Goal: Information Seeking & Learning: Learn about a topic

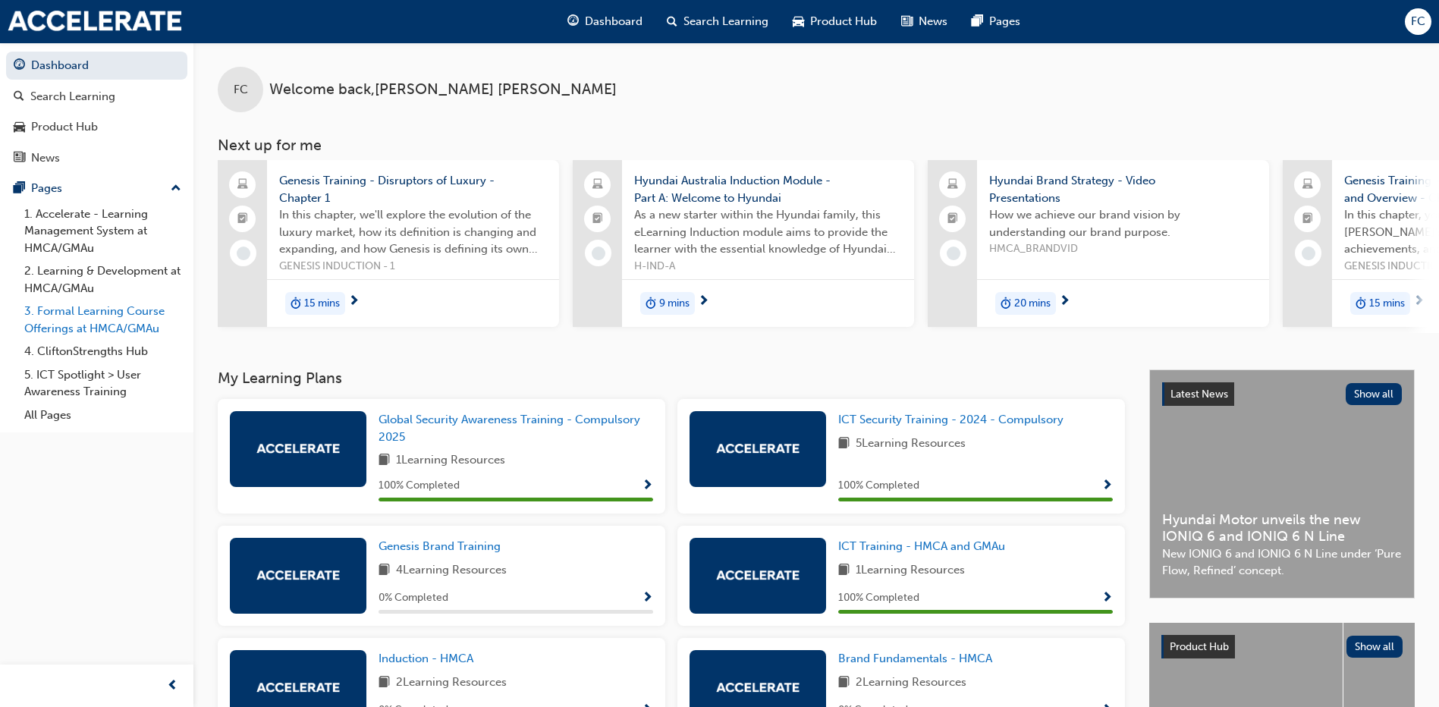
click at [87, 328] on link "3. Formal Learning Course Offerings at HMCA/GMAu" at bounding box center [102, 320] width 169 height 40
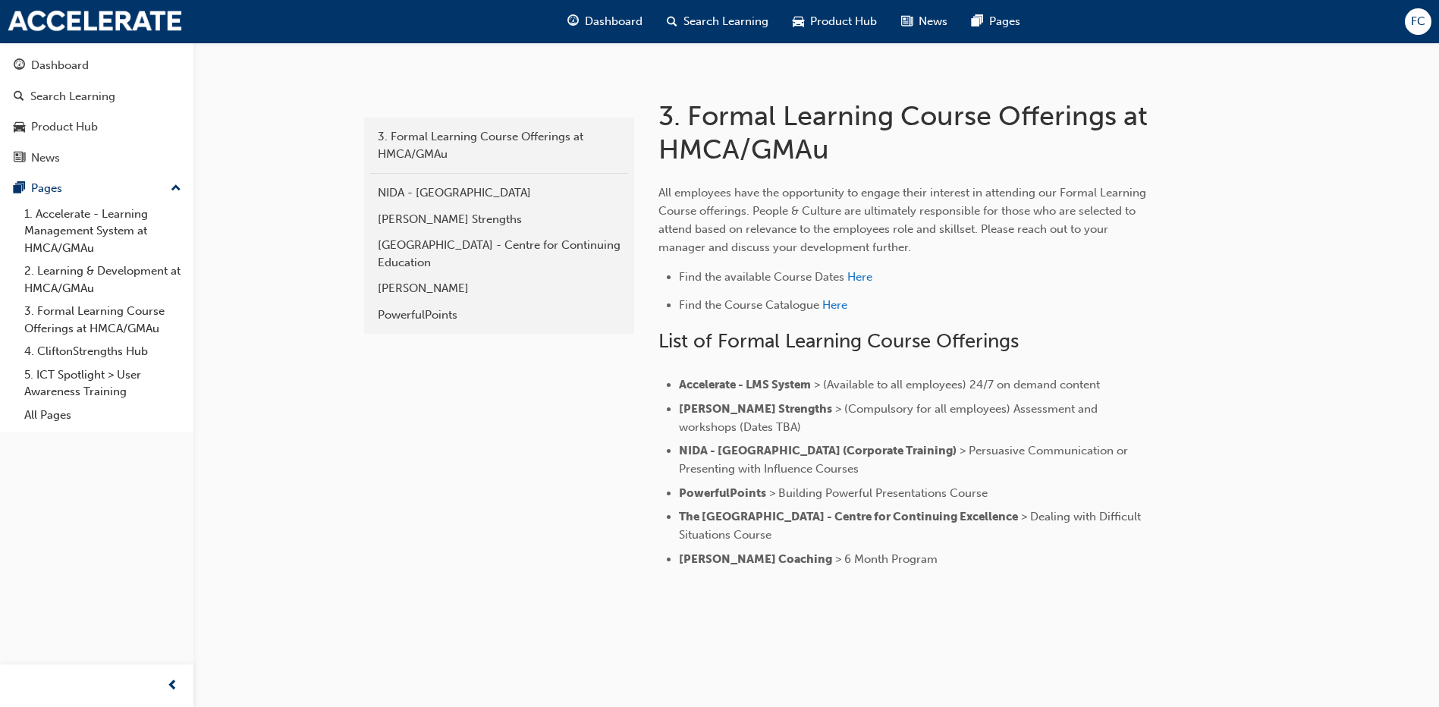
scroll to position [284, 0]
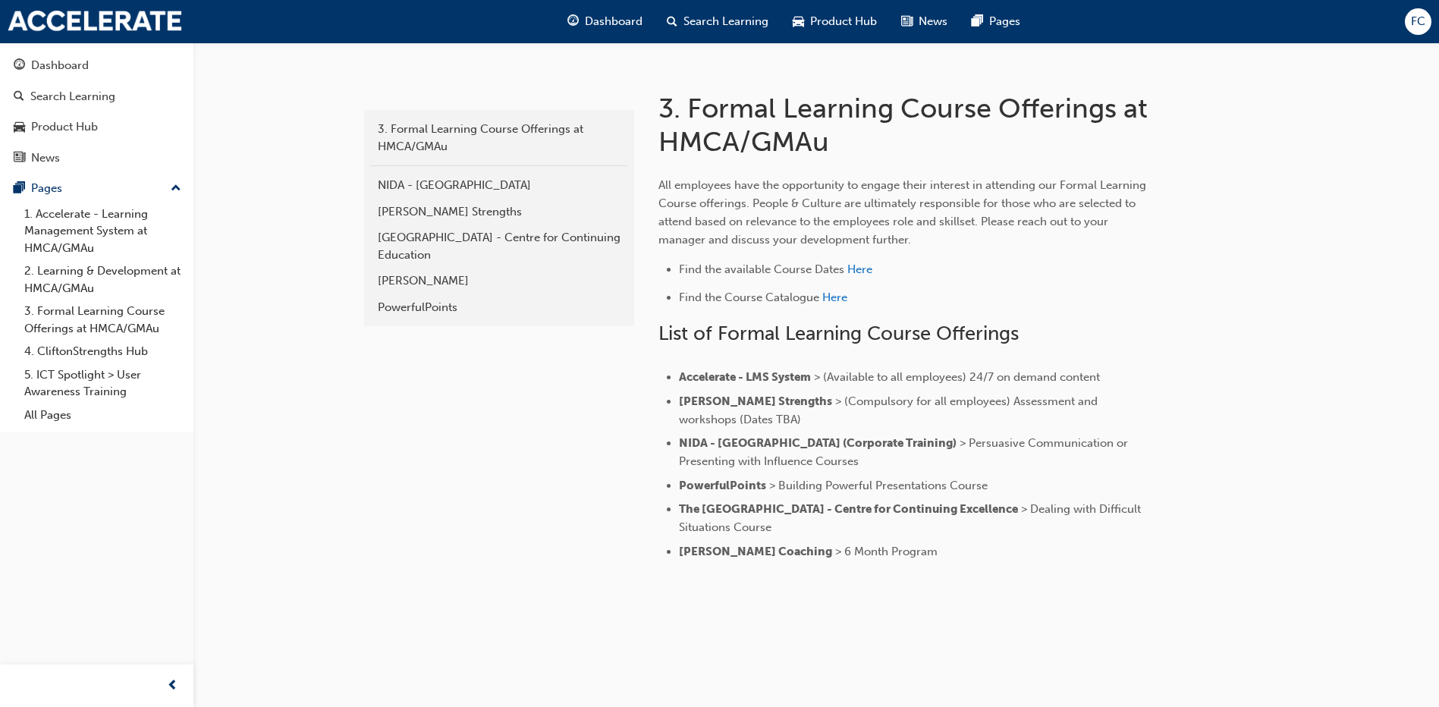
drag, startPoint x: 894, startPoint y: 561, endPoint x: 737, endPoint y: 555, distance: 157.1
click at [737, 555] on div "3. Formal Learning Course Offerings at HMCA/GMAu All employees have the opportu…" at bounding box center [952, 316] width 637 height 511
drag, startPoint x: 737, startPoint y: 555, endPoint x: 686, endPoint y: 555, distance: 50.8
click at [686, 555] on span "[PERSON_NAME] Coaching" at bounding box center [755, 552] width 153 height 14
drag, startPoint x: 782, startPoint y: 525, endPoint x: 695, endPoint y: 517, distance: 87.6
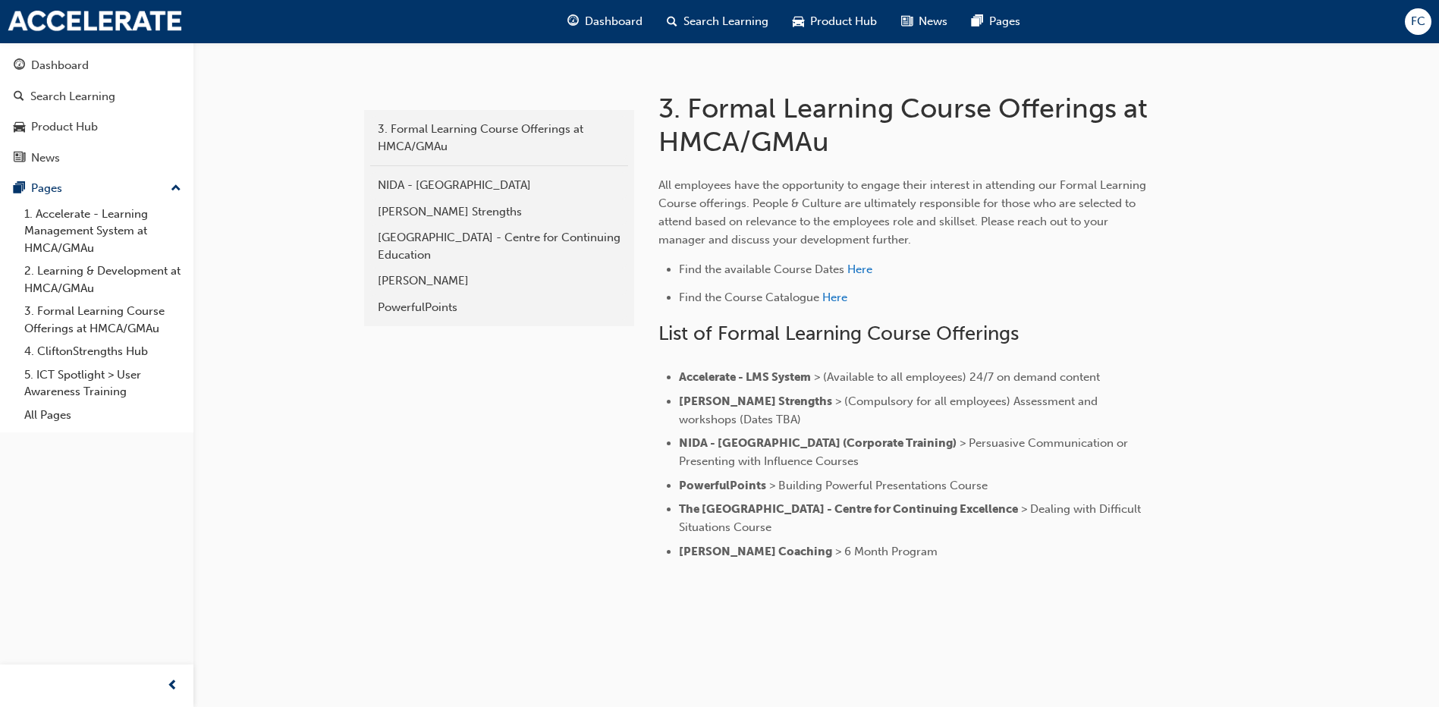
click at [695, 517] on li "The [GEOGRAPHIC_DATA] - Centre for Continuing Excellence > Dealing with Difficu…" at bounding box center [915, 518] width 473 height 36
drag, startPoint x: 695, startPoint y: 517, endPoint x: 474, endPoint y: 467, distance: 226.2
click at [474, 467] on div "3. Formal Learning Course Offerings at HMCA/GMAu 3. Formal Learning Course Offe…" at bounding box center [497, 340] width 273 height 559
click at [389, 192] on div "NIDA - [GEOGRAPHIC_DATA]" at bounding box center [499, 185] width 243 height 17
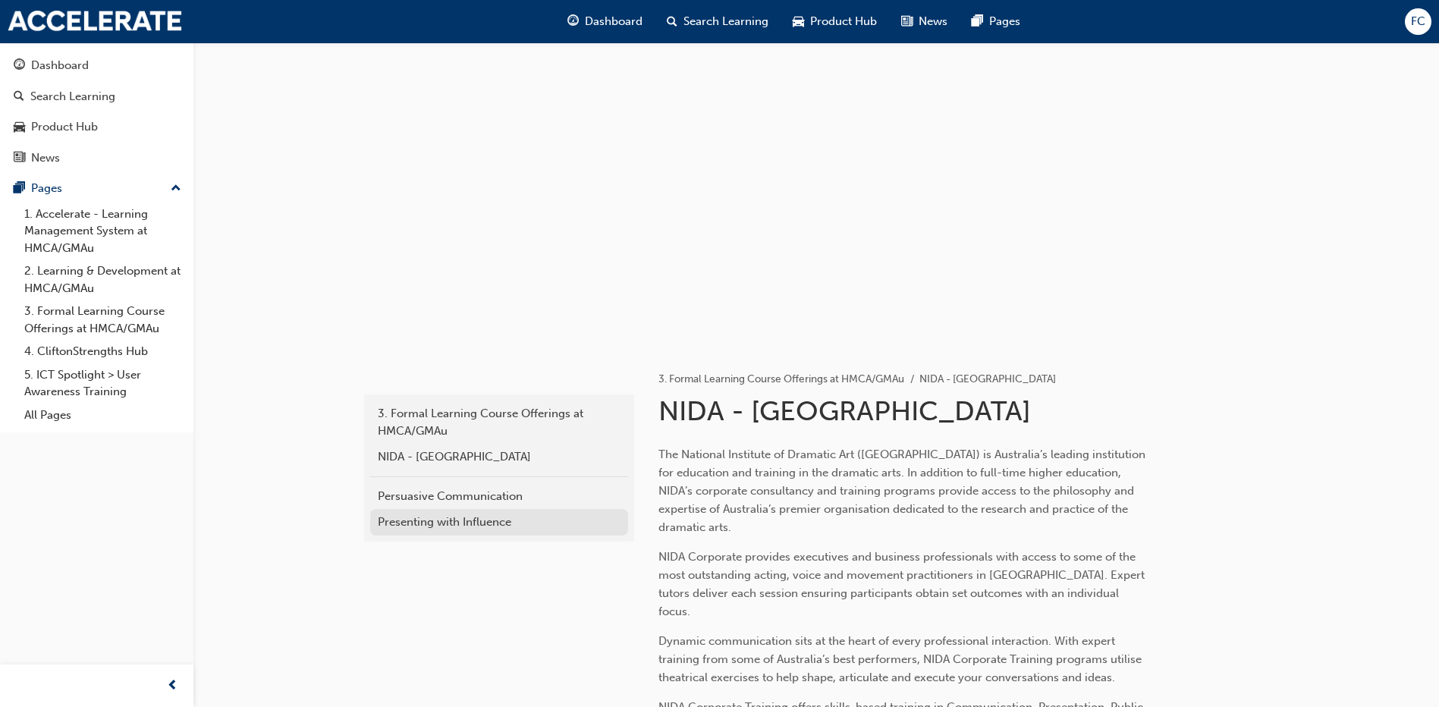
click at [421, 528] on div "Presenting with Influence" at bounding box center [499, 522] width 243 height 17
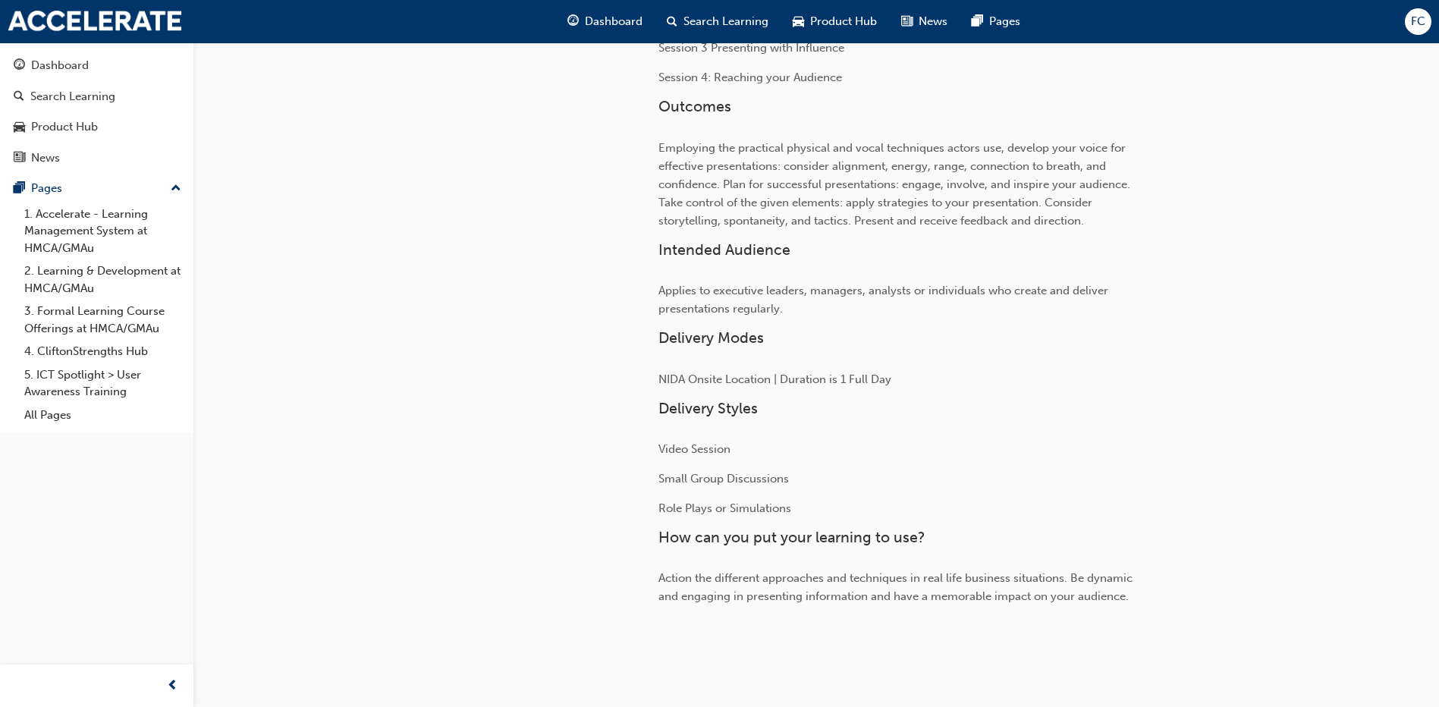
scroll to position [569, 0]
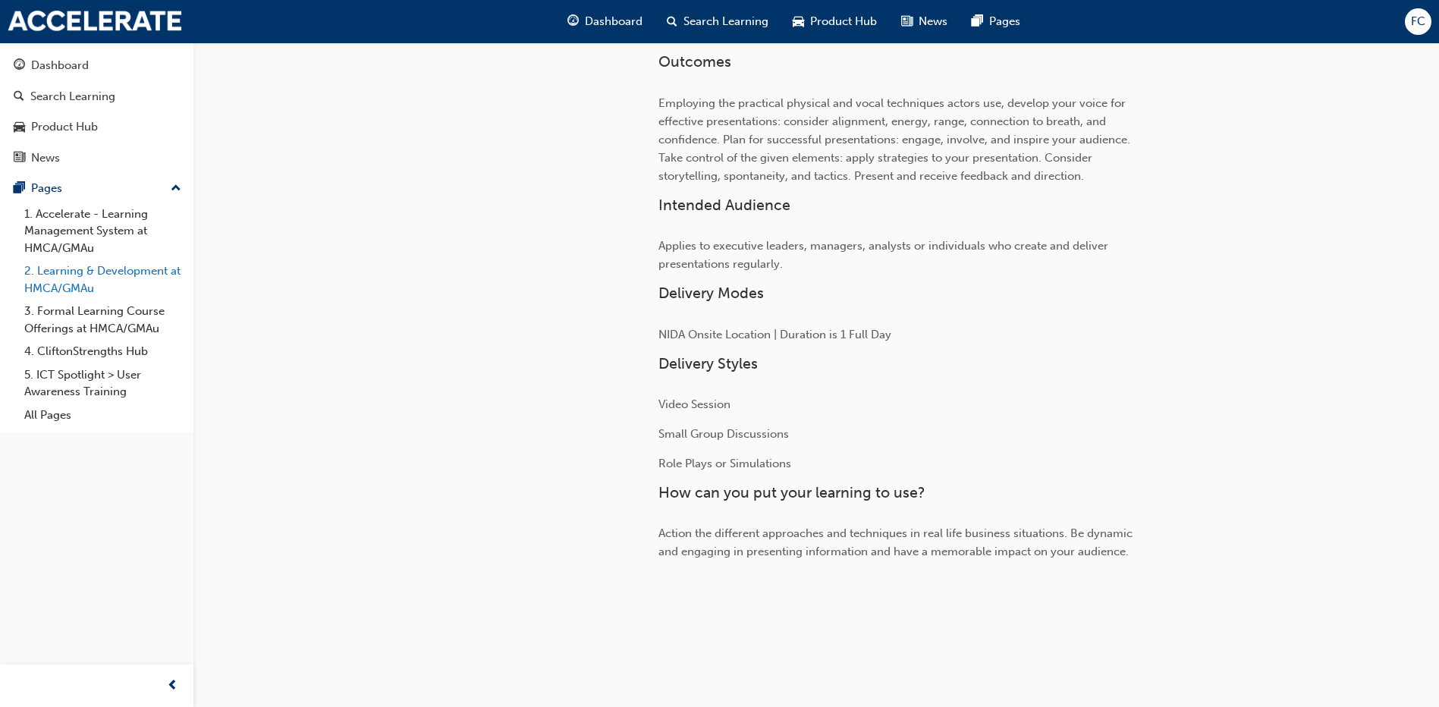
click at [51, 285] on link "2. Learning & Development at HMCA/GMAu" at bounding box center [102, 279] width 169 height 40
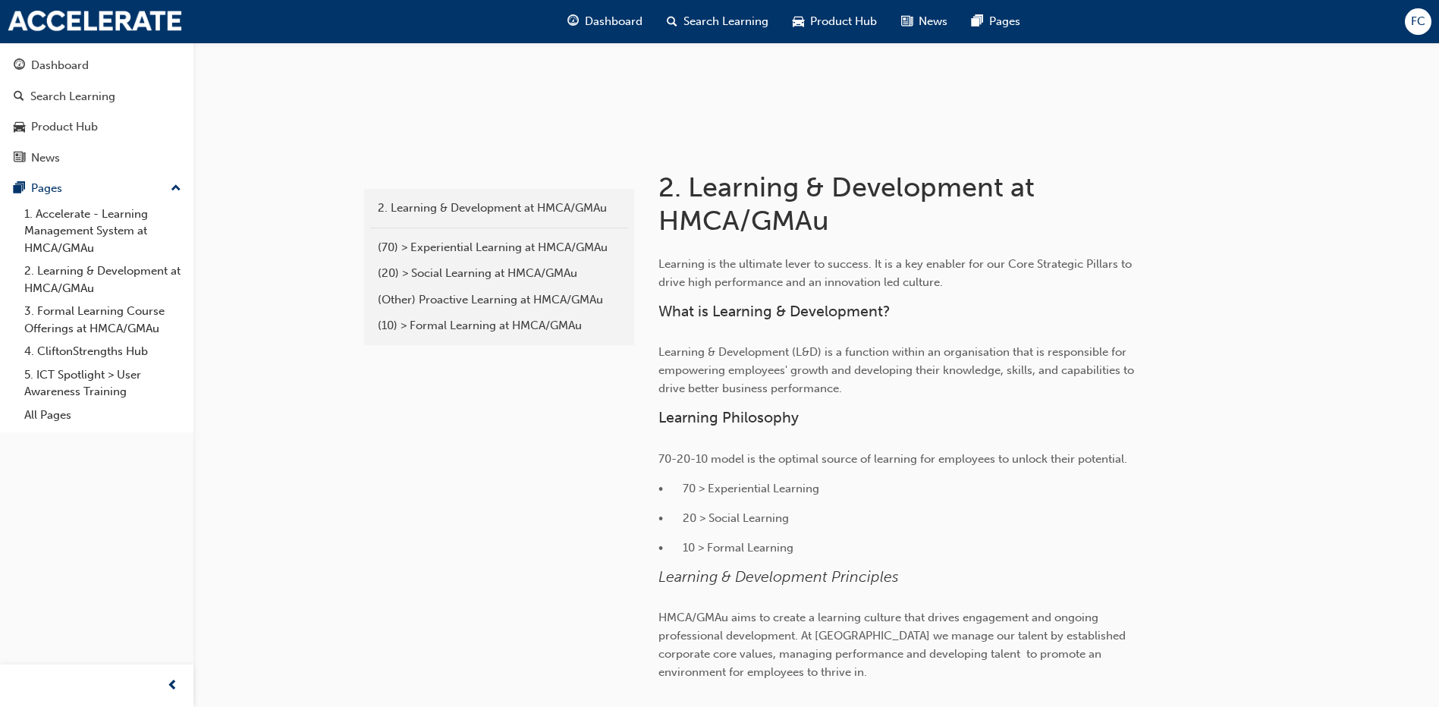
scroll to position [228, 0]
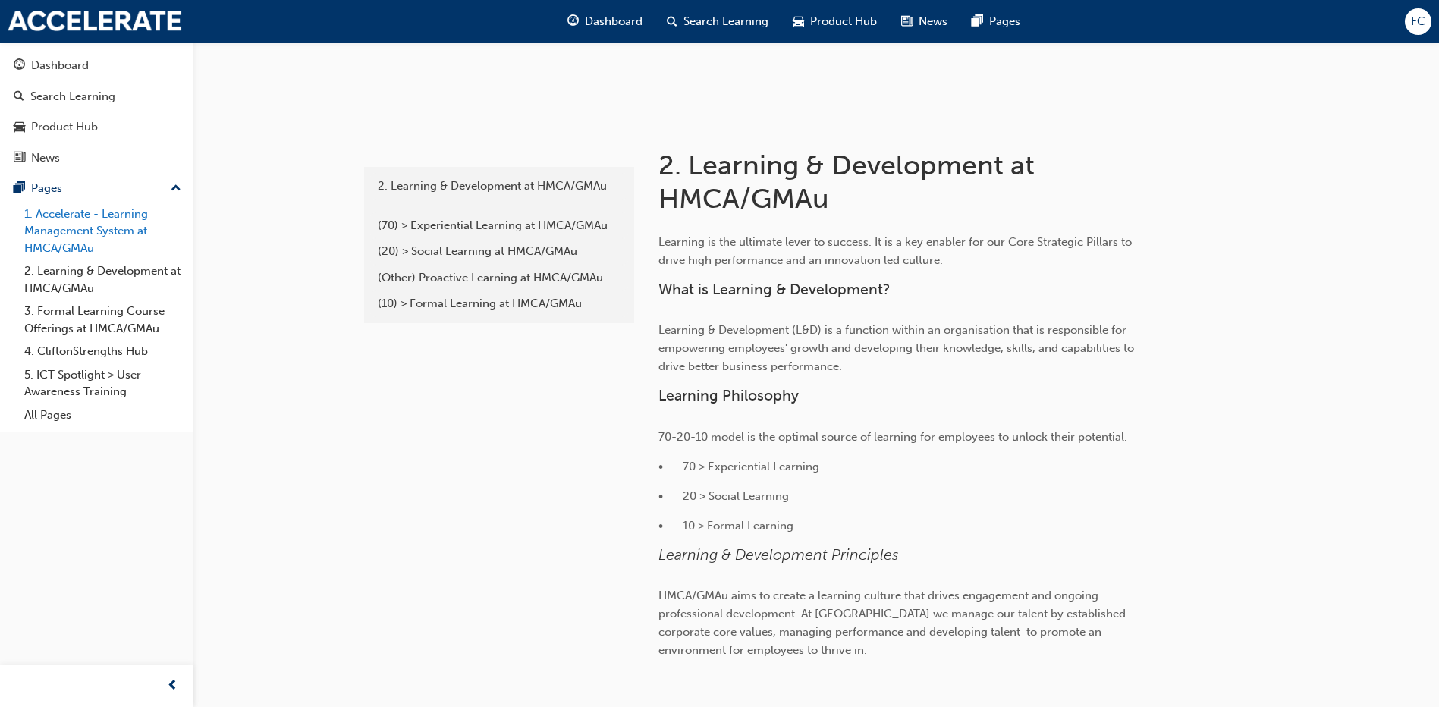
click at [62, 220] on link "1. Accelerate - Learning Management System at HMCA/GMAu" at bounding box center [102, 232] width 169 height 58
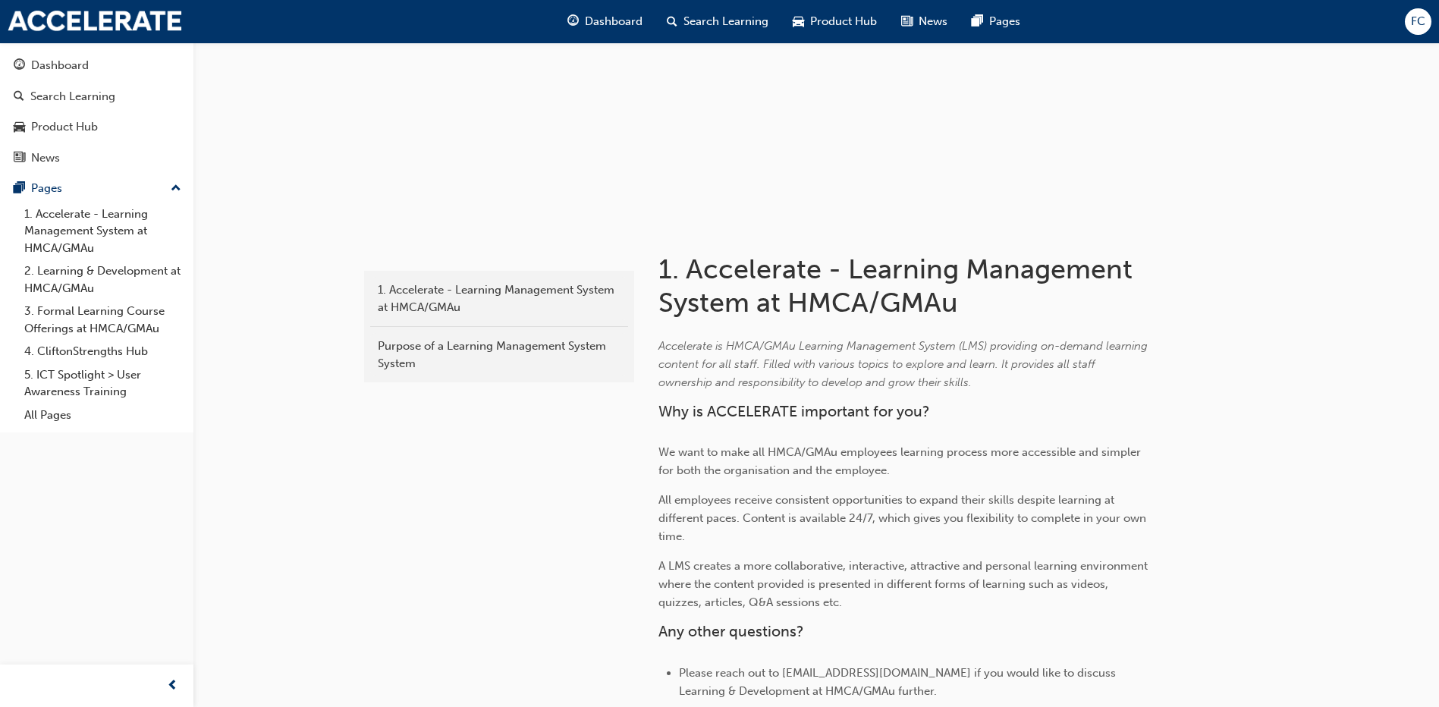
scroll to position [263, 0]
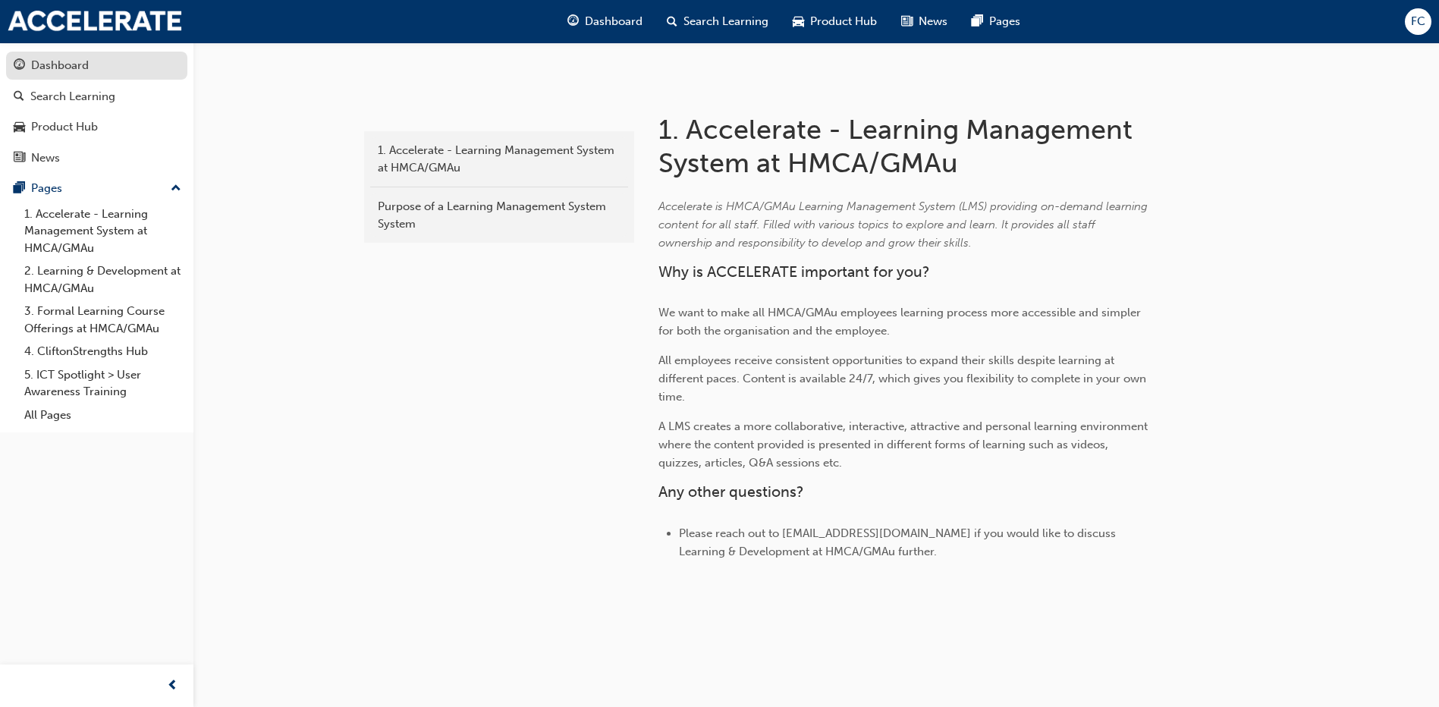
click at [48, 53] on link "Dashboard" at bounding box center [96, 66] width 181 height 28
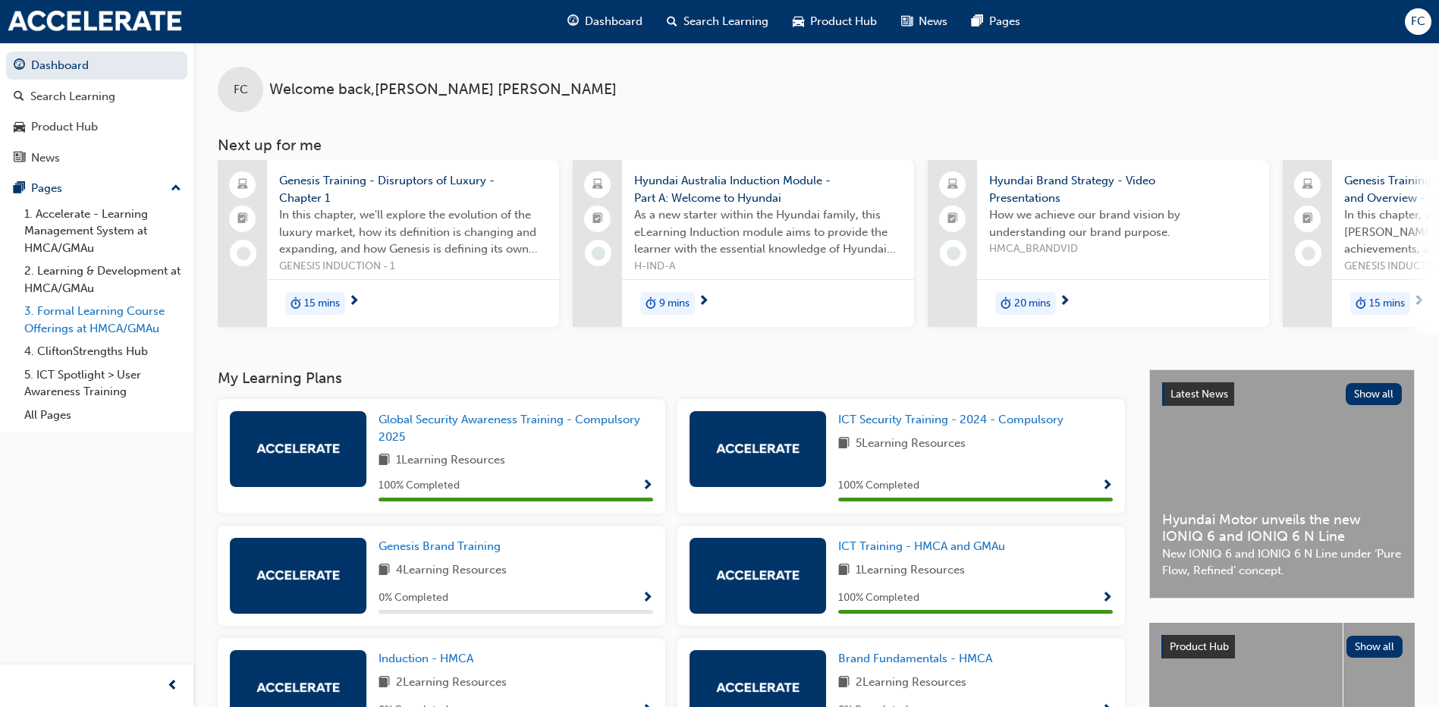
click at [41, 323] on link "3. Formal Learning Course Offerings at HMCA/GMAu" at bounding box center [102, 320] width 169 height 40
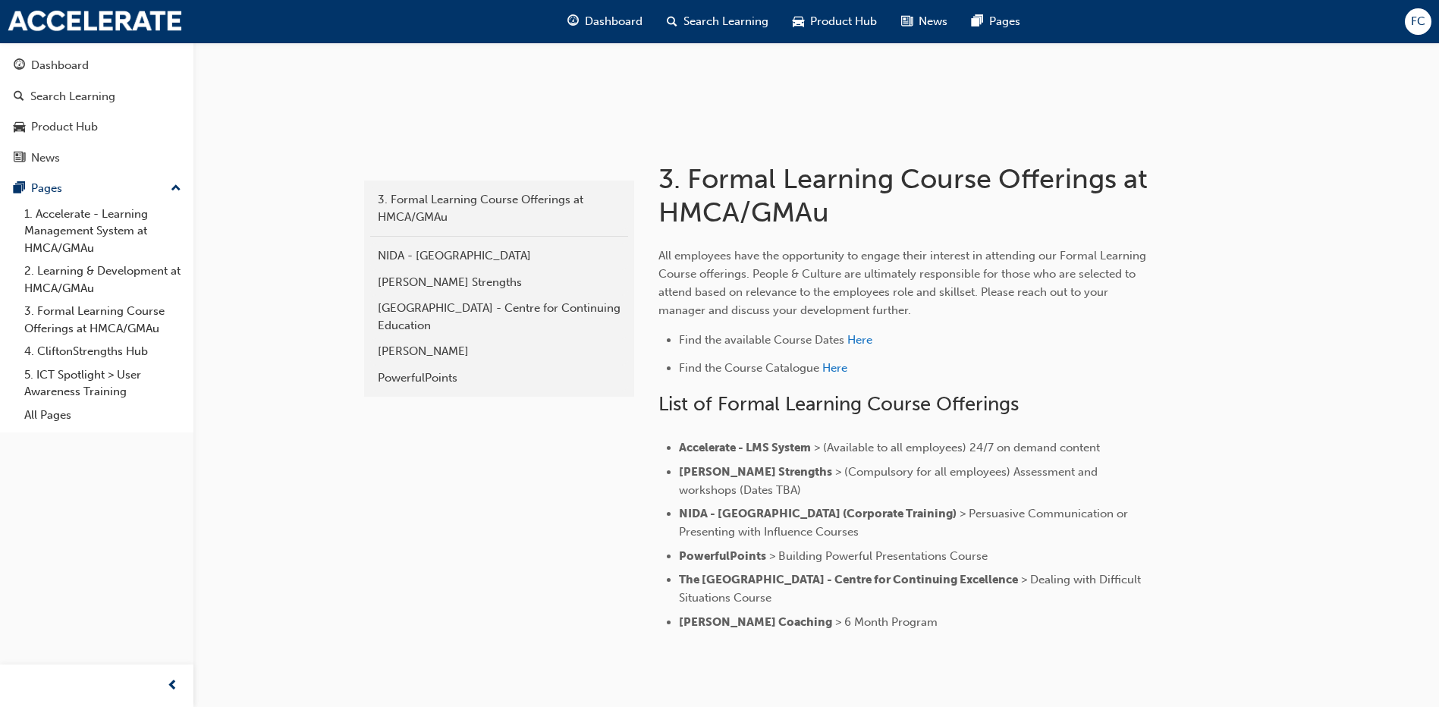
scroll to position [284, 0]
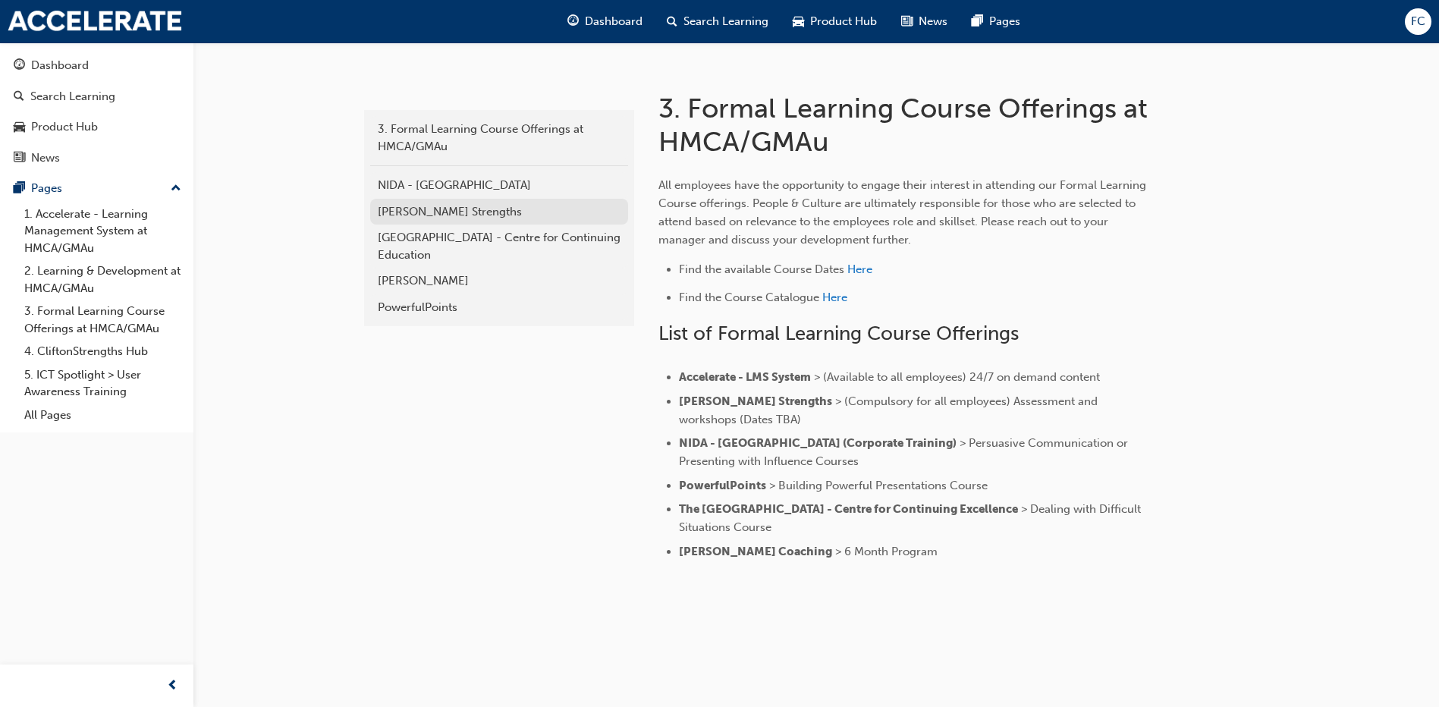
click at [375, 215] on link "[PERSON_NAME] Strengths" at bounding box center [499, 212] width 258 height 27
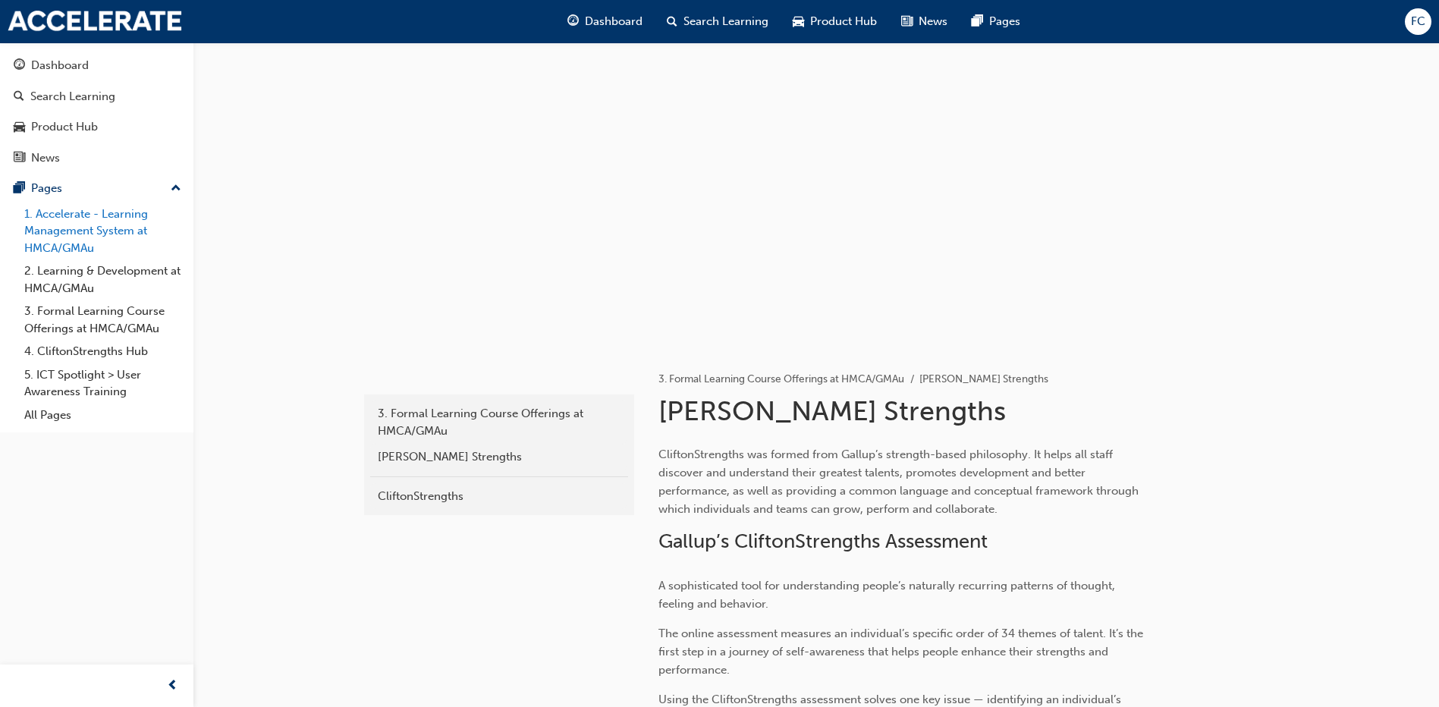
click at [47, 234] on link "1. Accelerate - Learning Management System at HMCA/GMAu" at bounding box center [102, 232] width 169 height 58
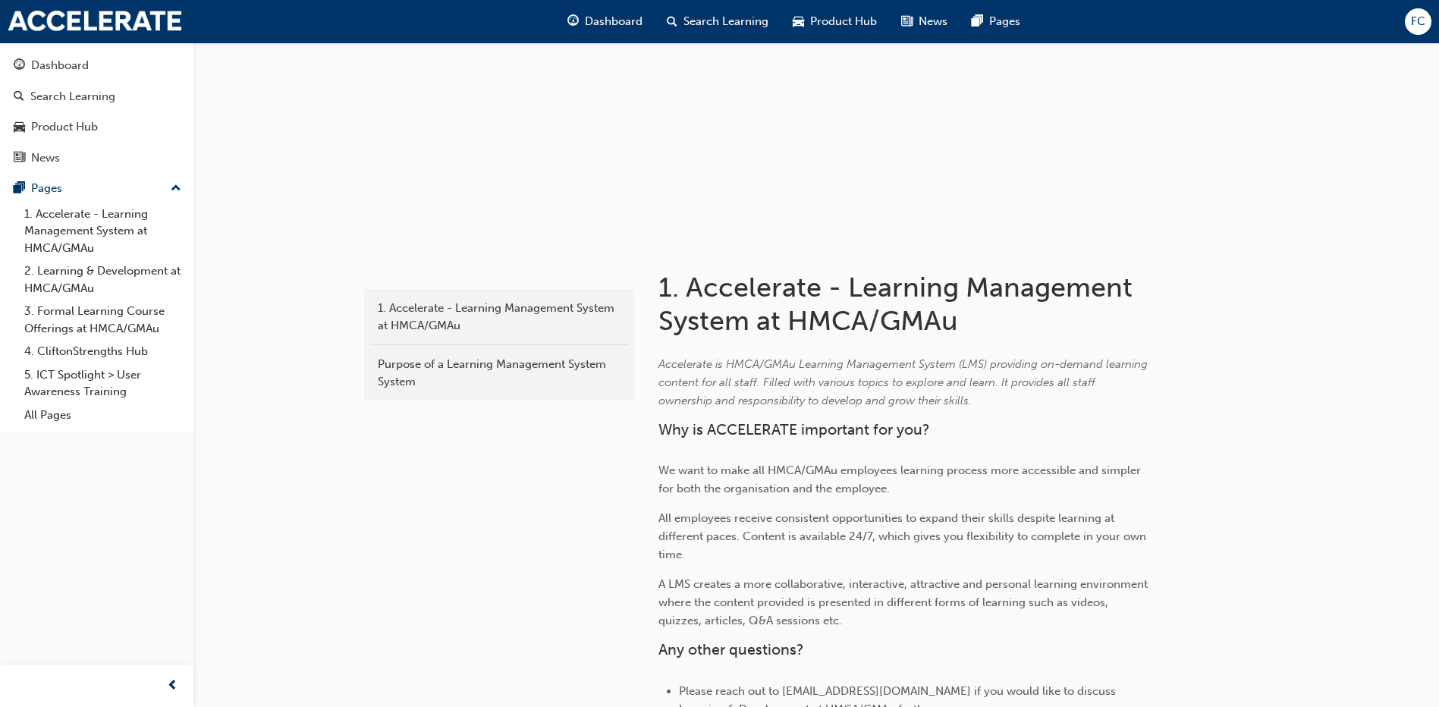
scroll to position [263, 0]
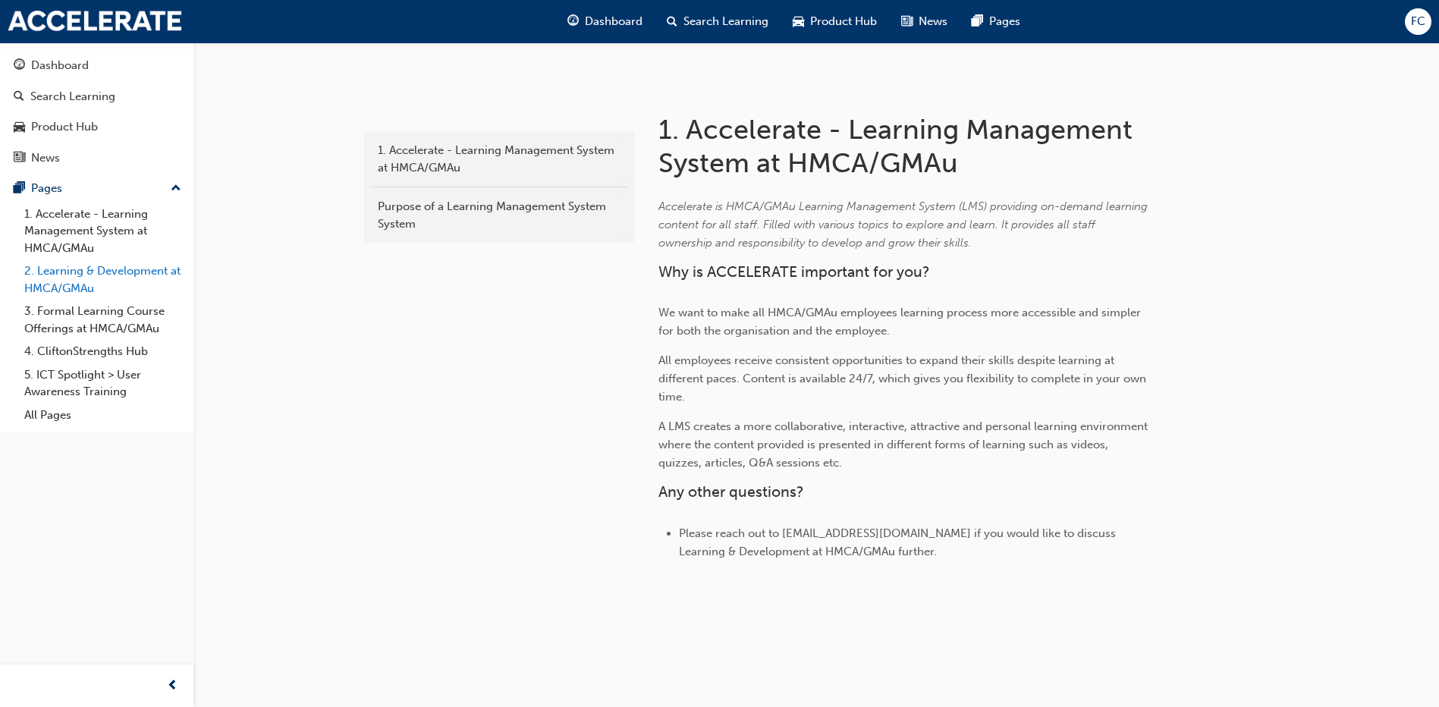
click at [50, 280] on link "2. Learning & Development at HMCA/GMAu" at bounding box center [102, 279] width 169 height 40
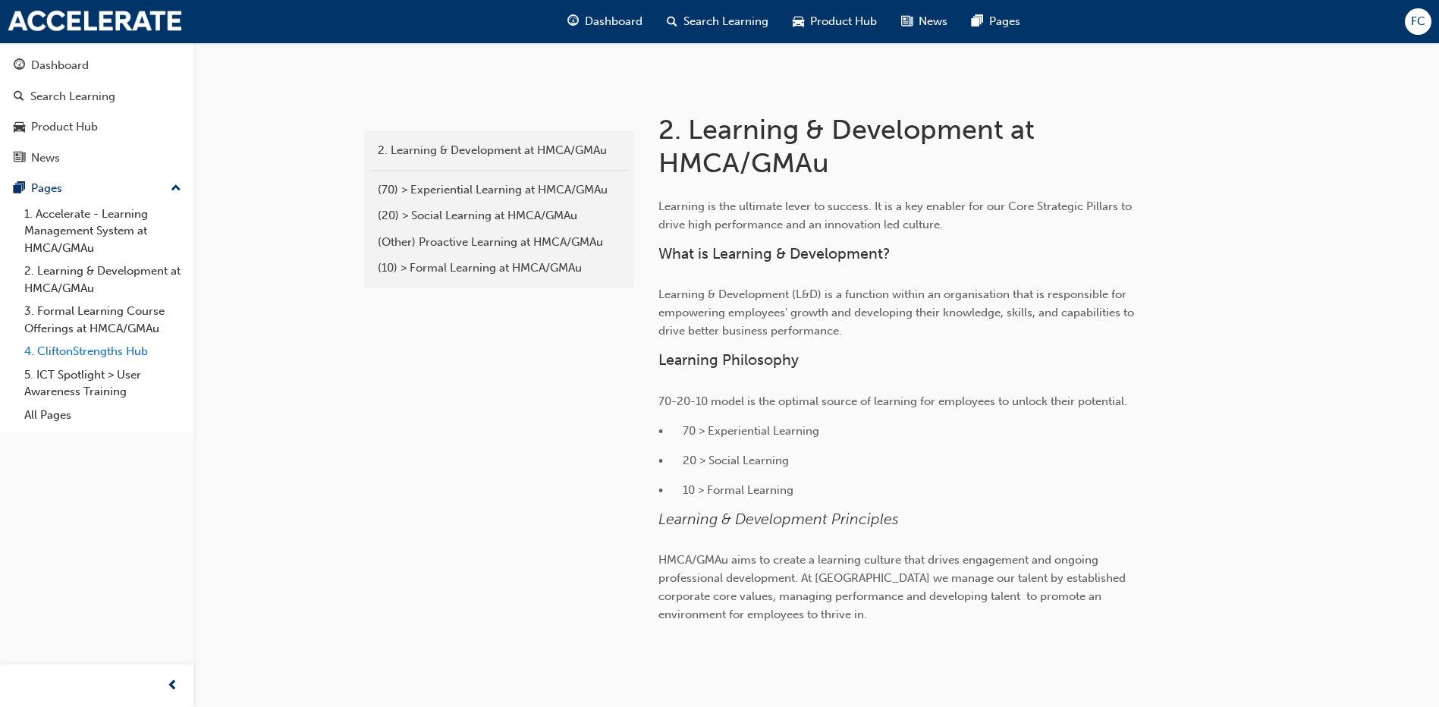
click at [67, 351] on link "4. CliftonStrengths Hub" at bounding box center [102, 352] width 169 height 24
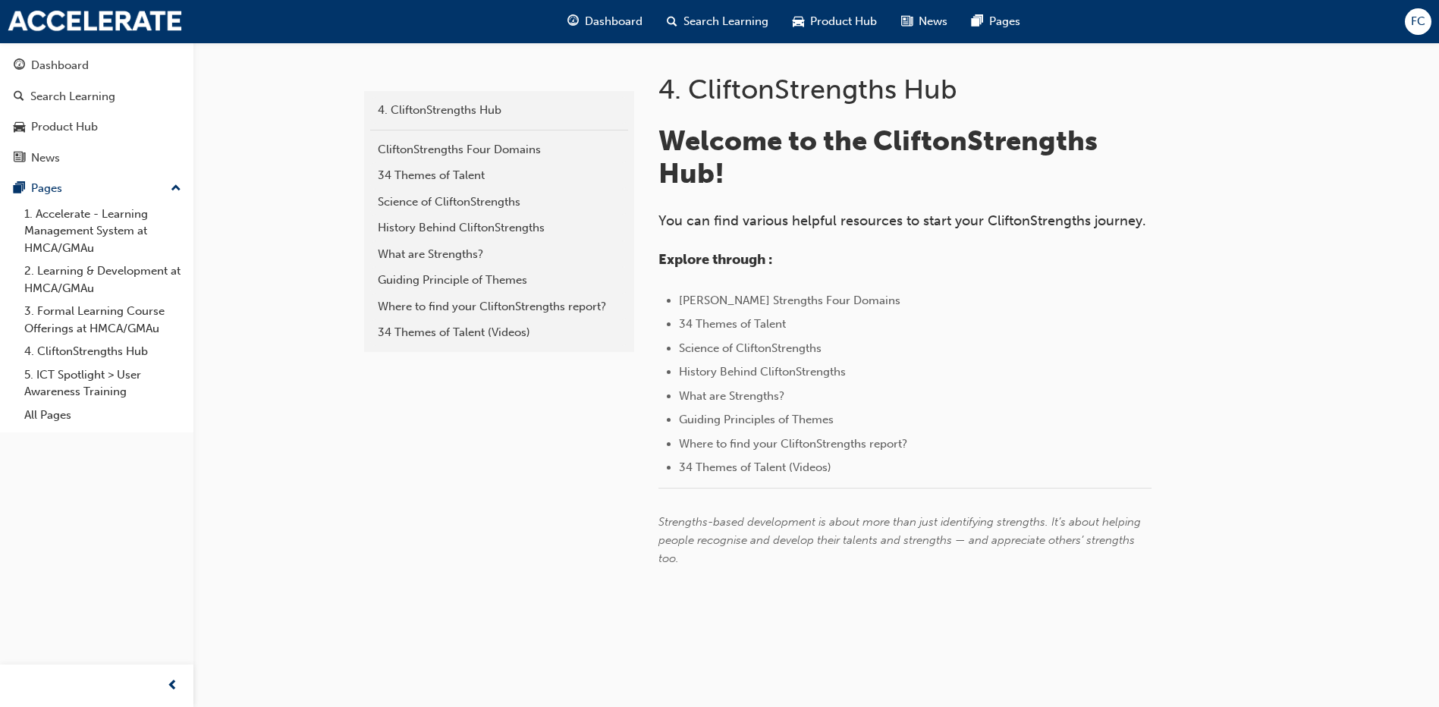
scroll to position [310, 0]
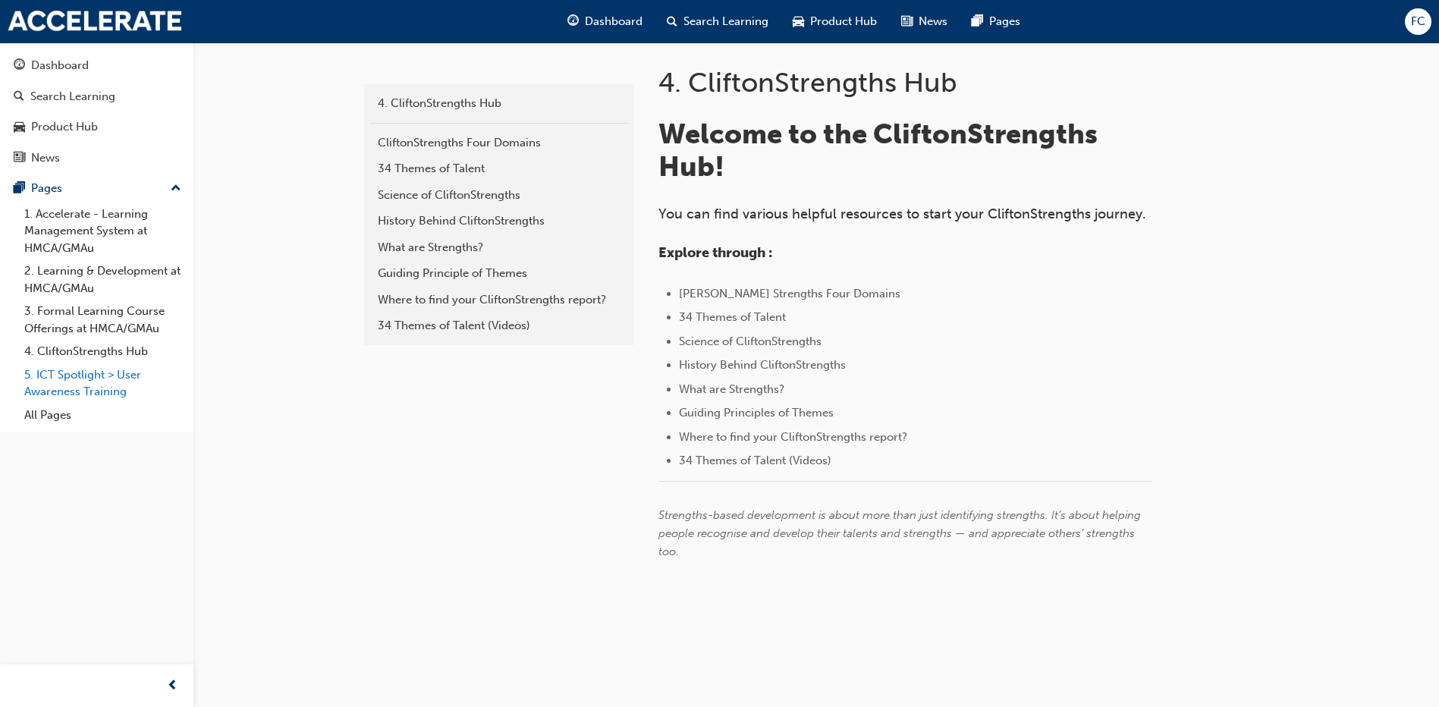
click at [77, 379] on link "5. ICT Spotlight > User Awareness Training" at bounding box center [102, 383] width 169 height 40
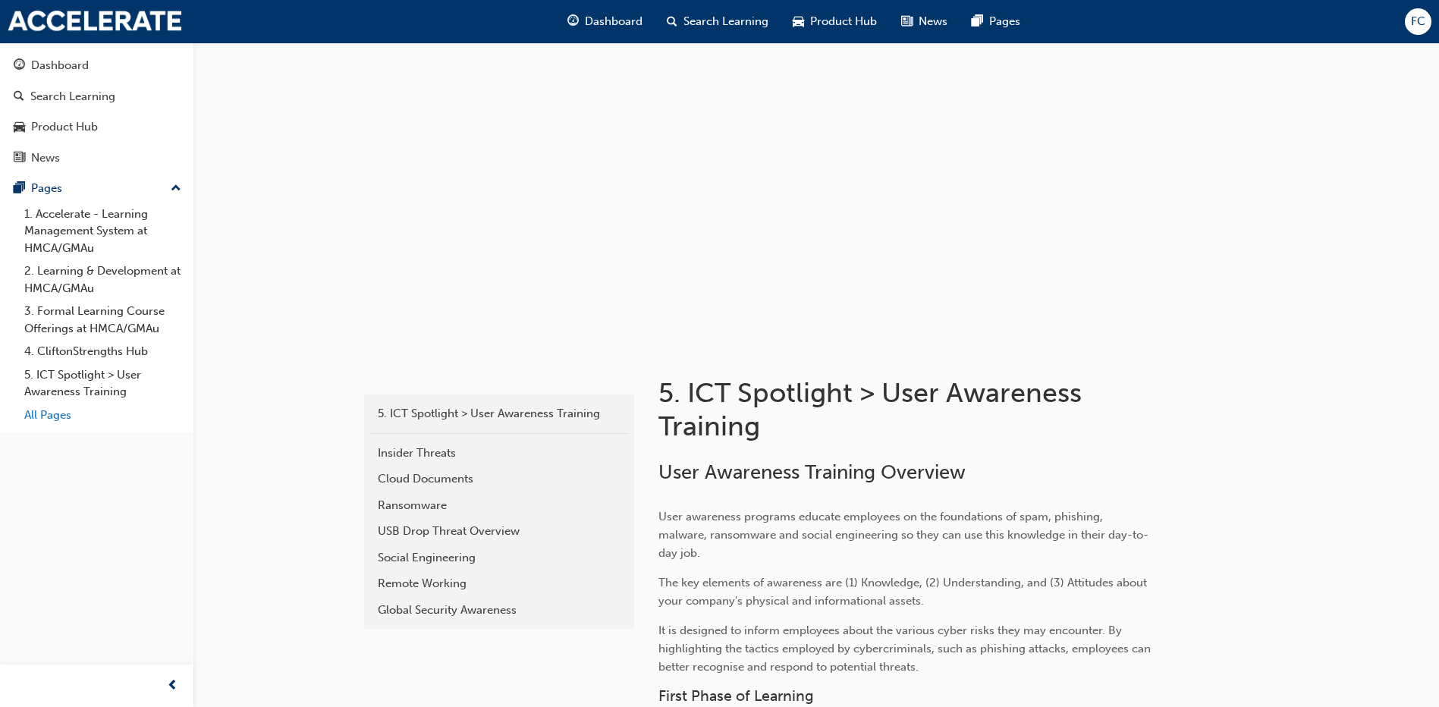
click at [46, 410] on link "All Pages" at bounding box center [102, 416] width 169 height 24
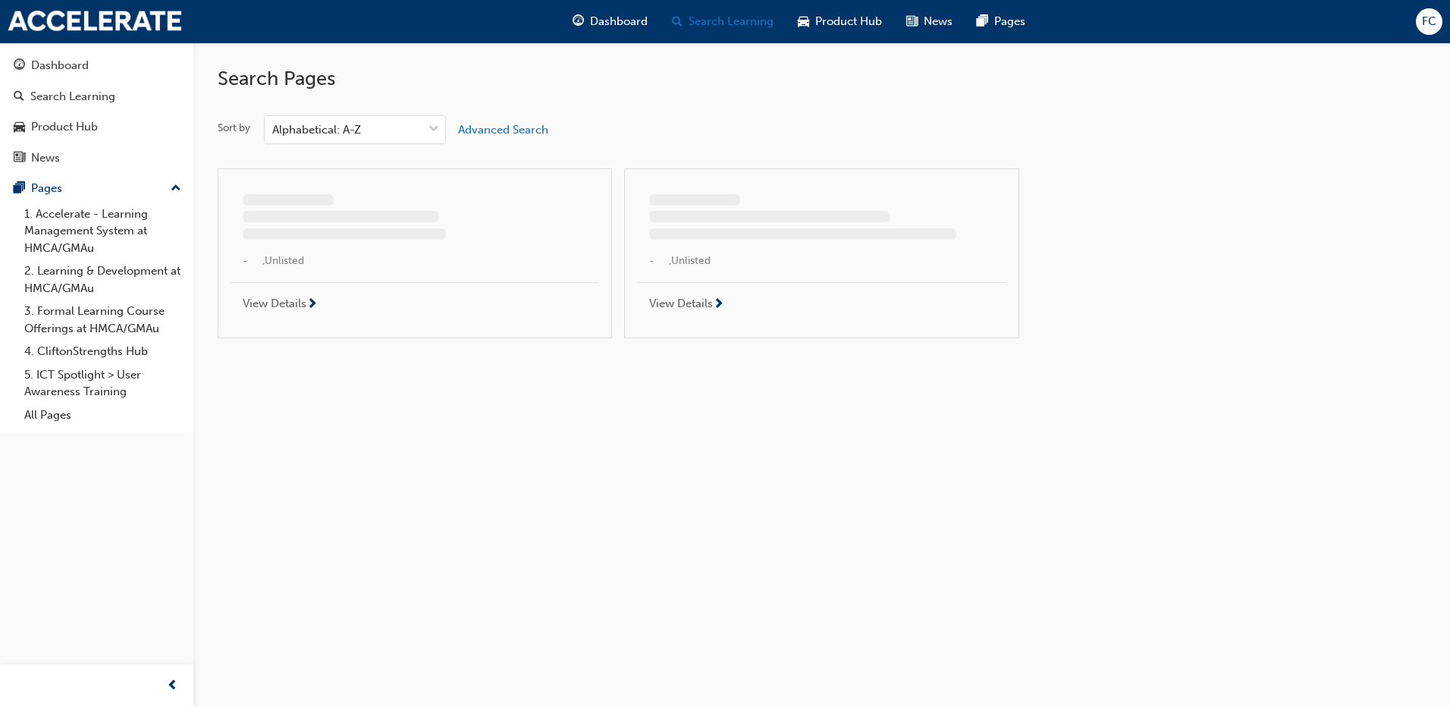
click at [721, 19] on span "Search Learning" at bounding box center [731, 21] width 85 height 17
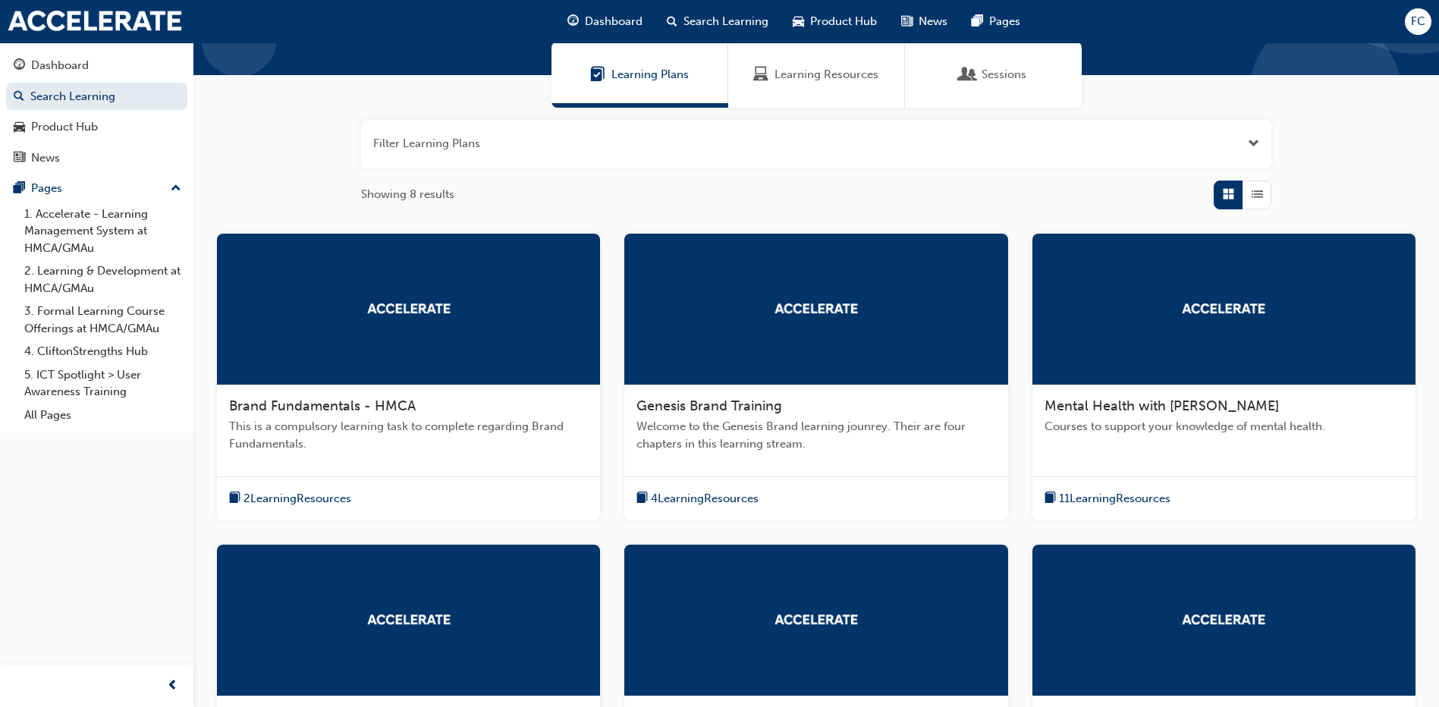
scroll to position [379, 0]
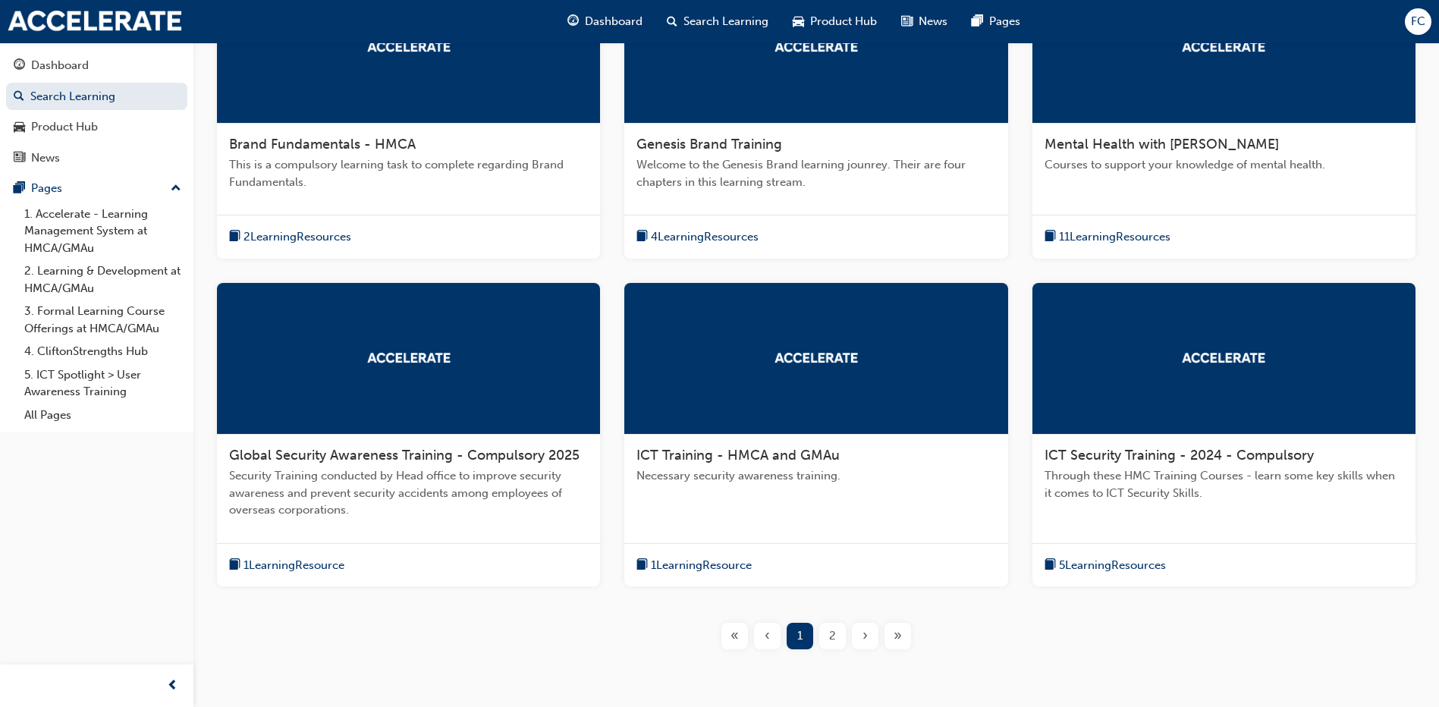
click at [825, 640] on div "2" at bounding box center [832, 636] width 27 height 27
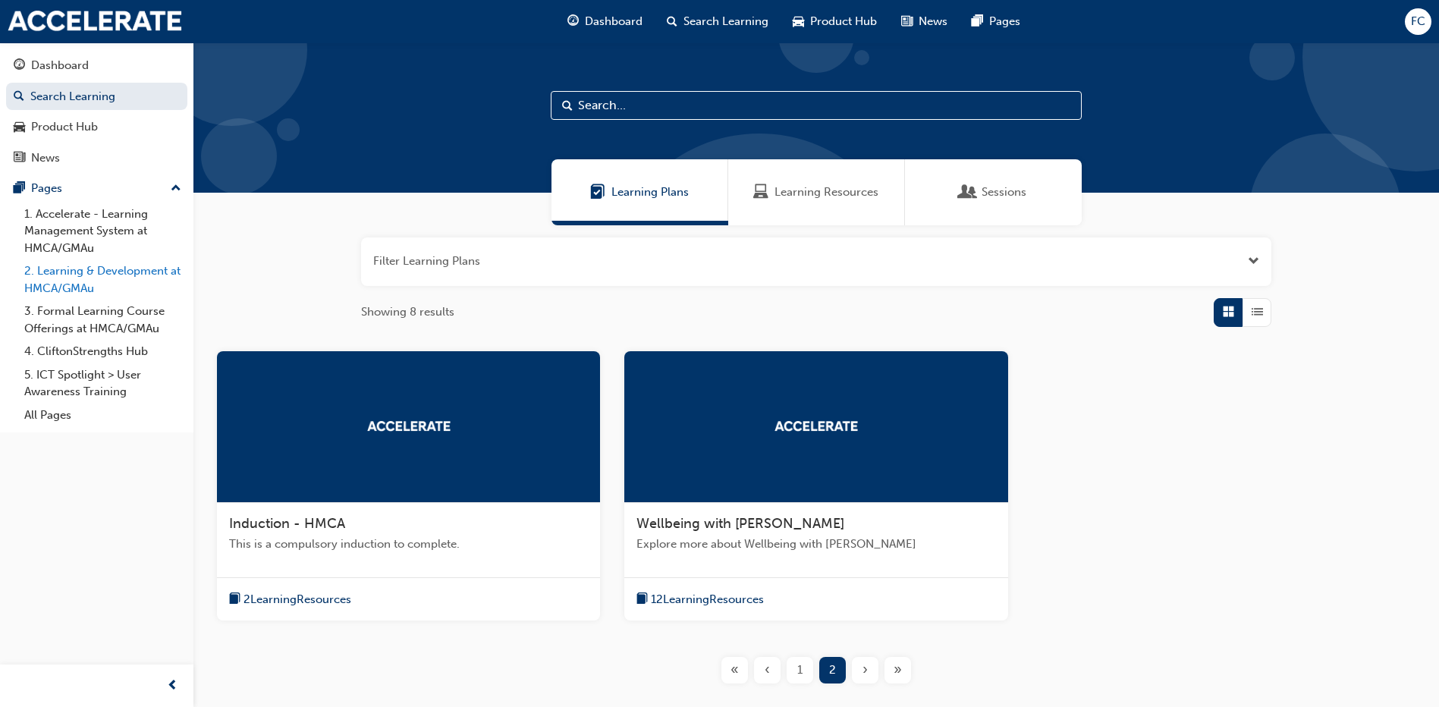
click at [54, 280] on link "2. Learning & Development at HMCA/GMAu" at bounding box center [102, 279] width 169 height 40
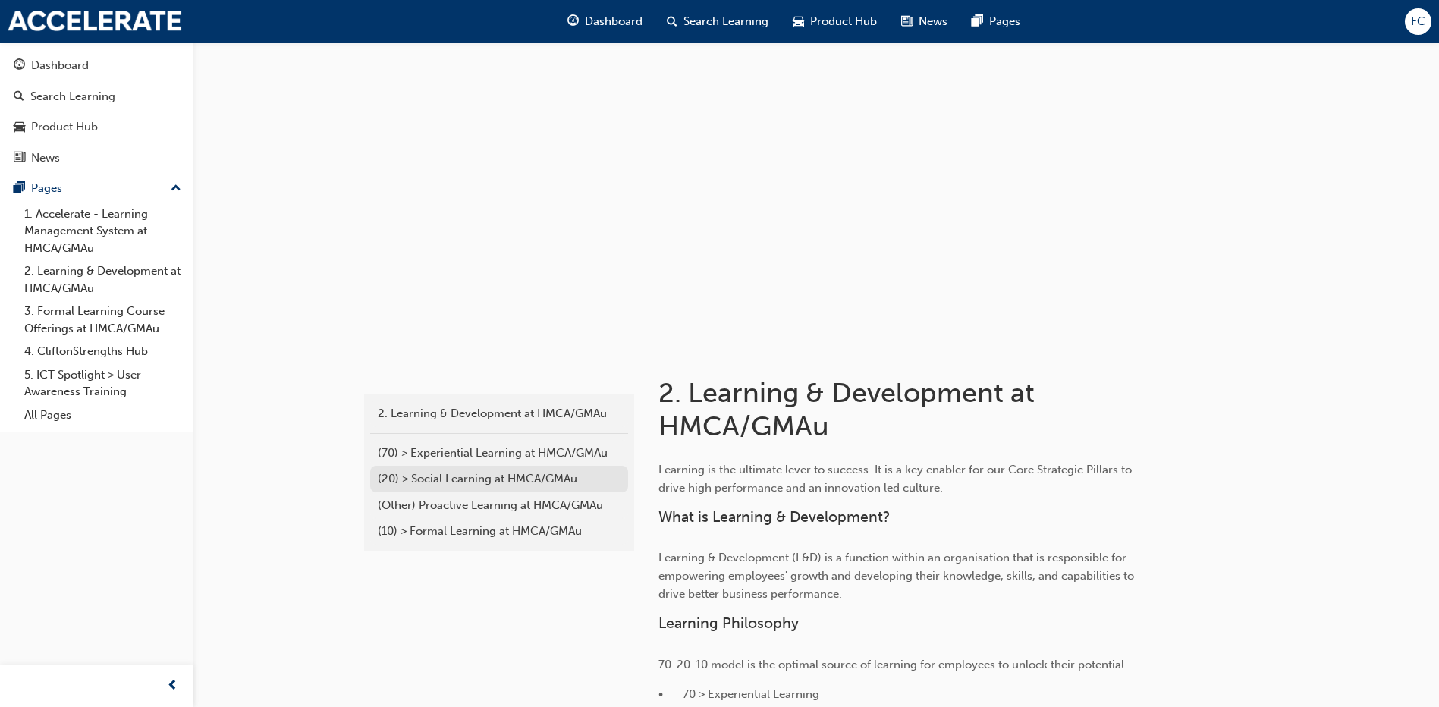
click at [408, 483] on div "(20) > Social Learning at HMCA/GMAu" at bounding box center [499, 478] width 243 height 17
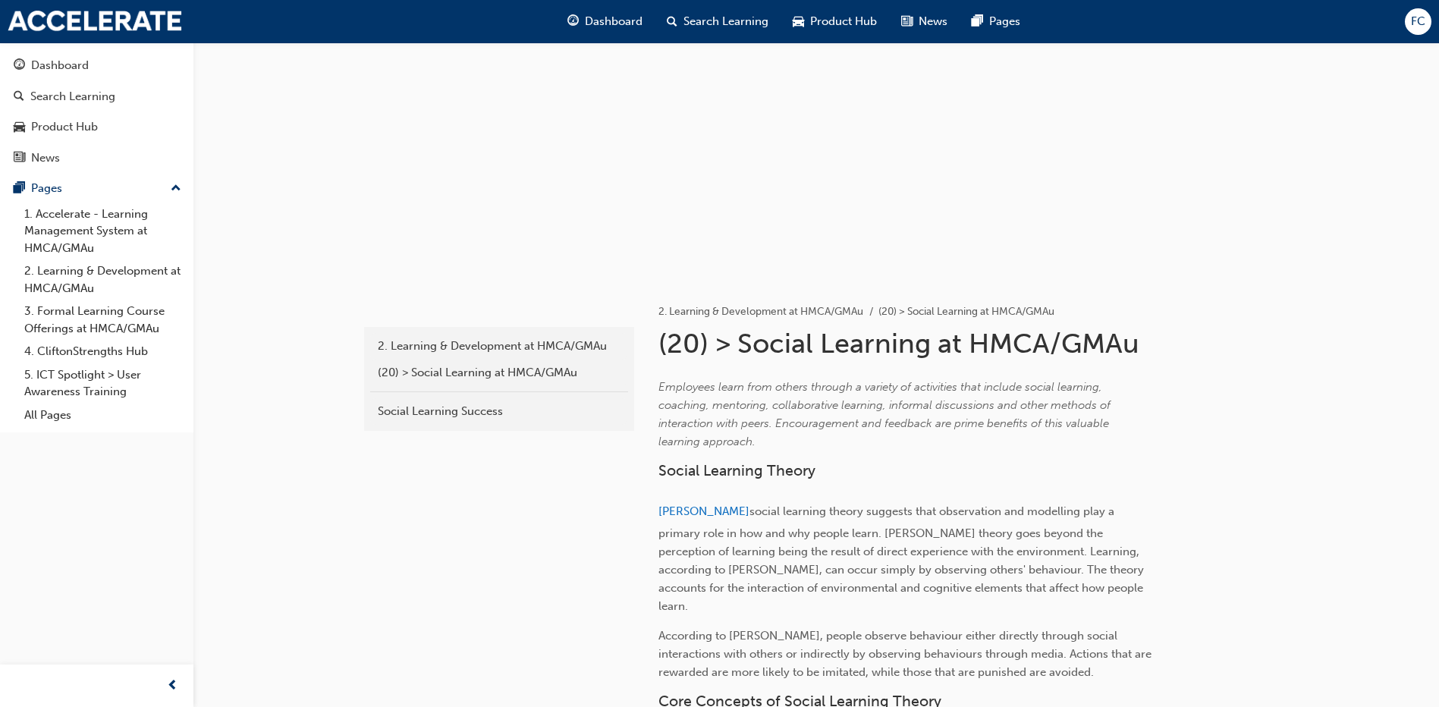
scroll to position [312, 0]
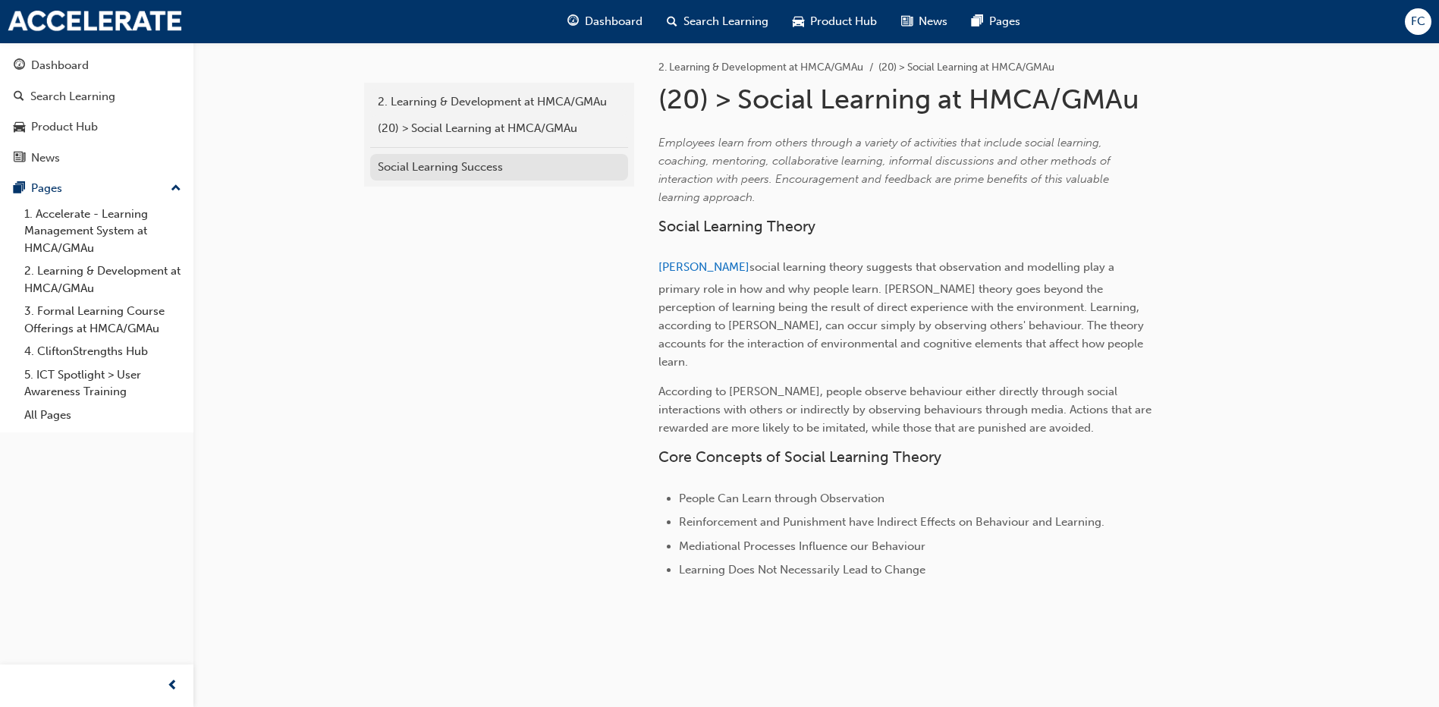
click at [411, 172] on div "Social Learning Success" at bounding box center [499, 167] width 243 height 17
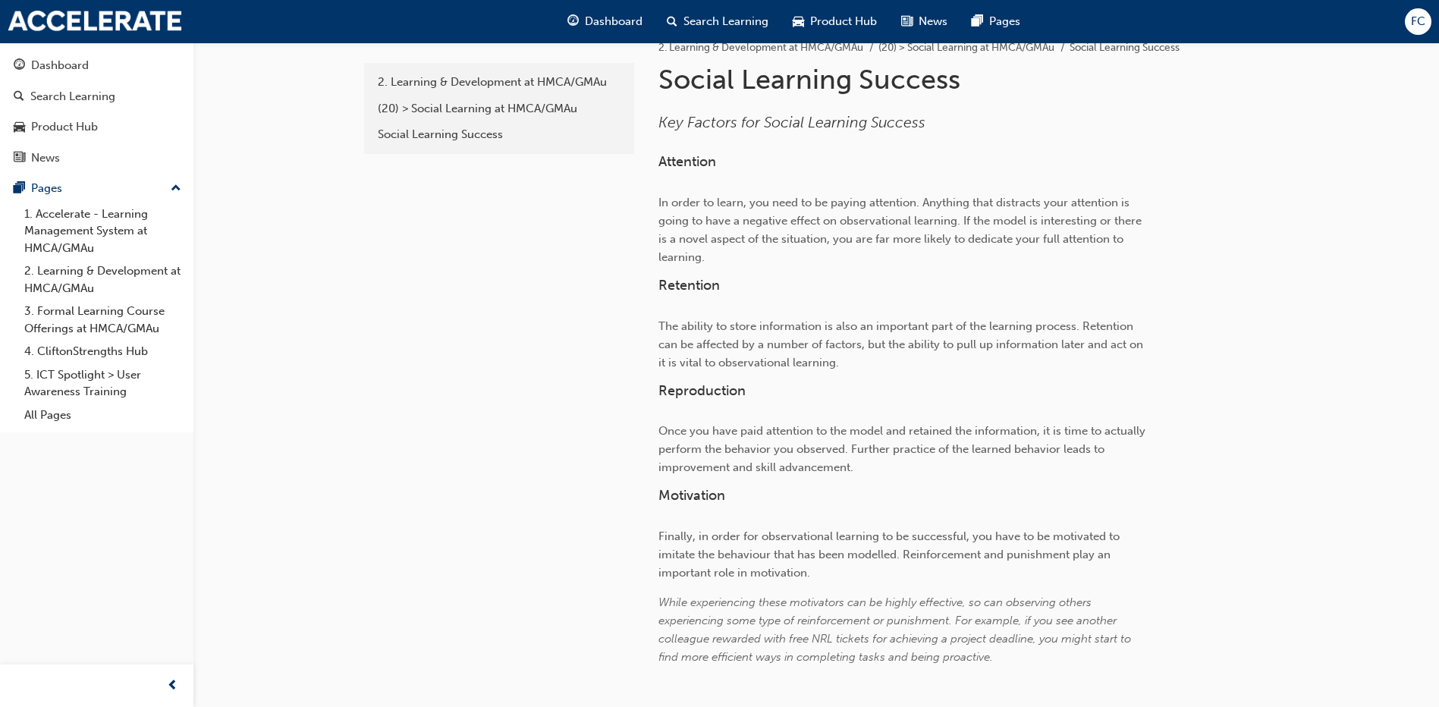
scroll to position [437, 0]
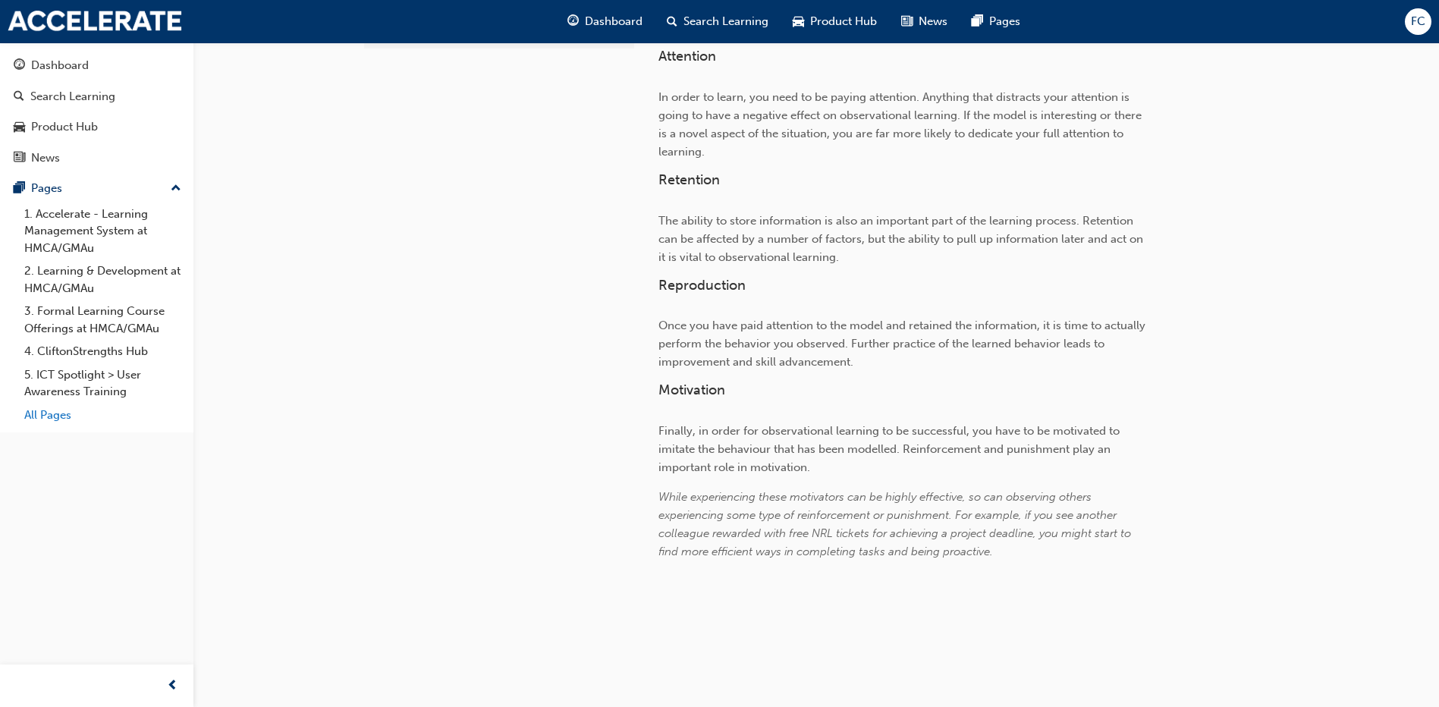
click at [68, 408] on link "All Pages" at bounding box center [102, 416] width 169 height 24
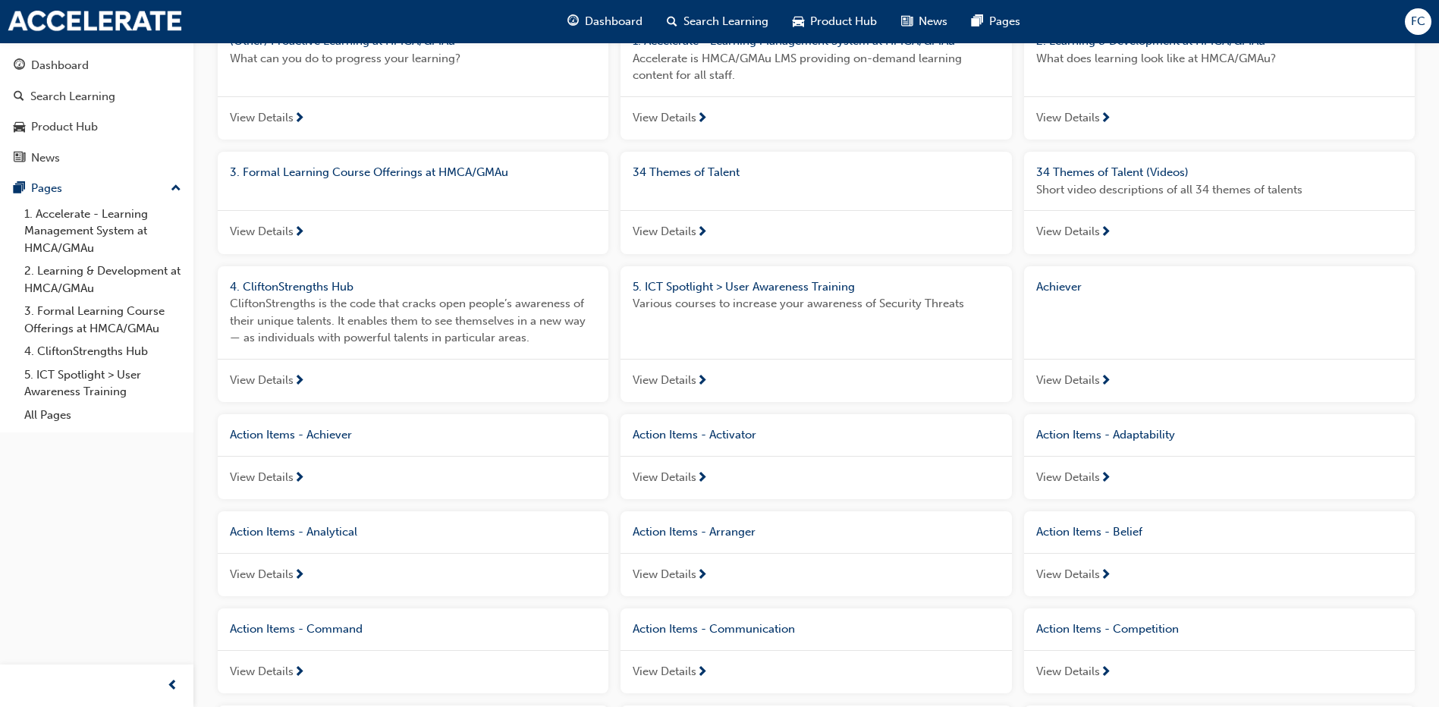
scroll to position [209, 0]
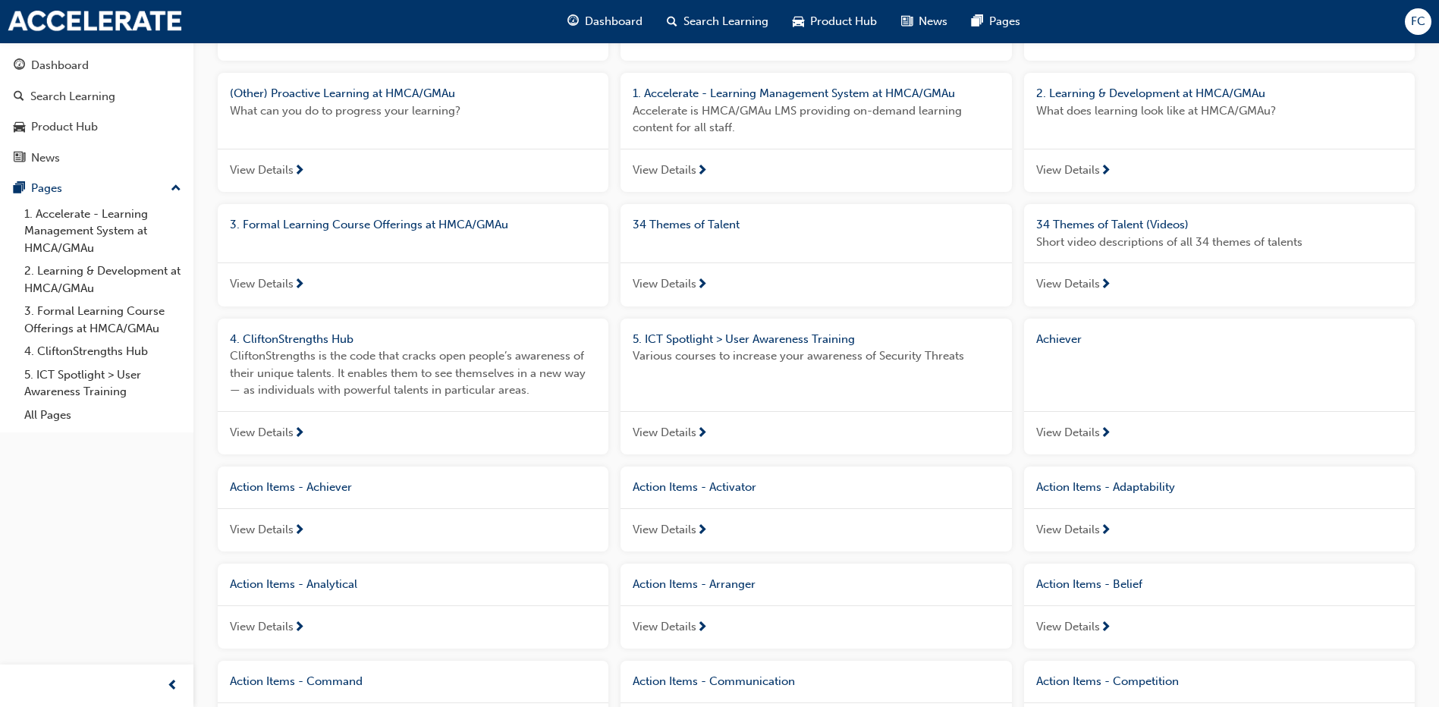
click at [269, 430] on span "View Details" at bounding box center [262, 432] width 64 height 17
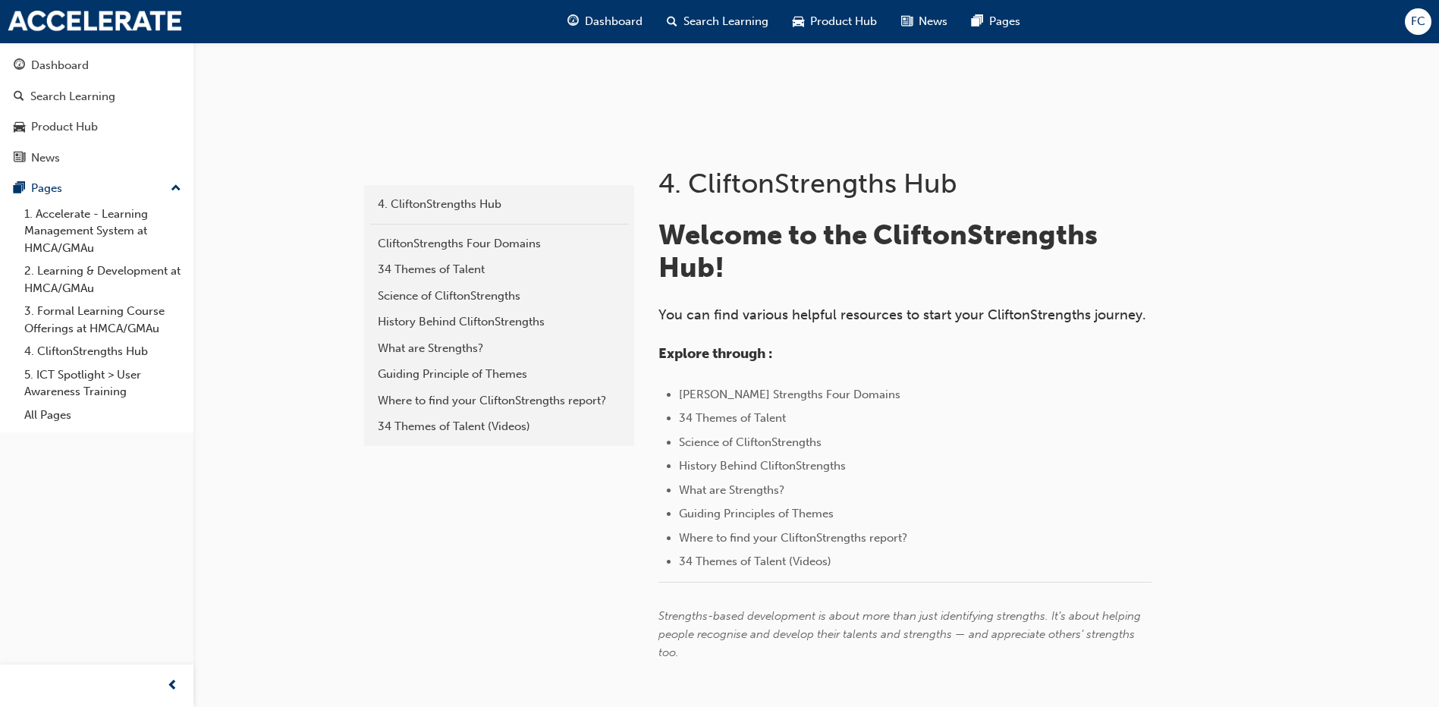
click at [742, 271] on h1 "Welcome to the CliftonStrengths Hub!" at bounding box center [904, 251] width 493 height 66
click at [680, 225] on span "Welcome to the CliftonStrengths Hub!" at bounding box center [880, 251] width 445 height 66
click at [739, 324] on div "Welcome to the CliftonStrengths Hub! You can find various helpful resources to …" at bounding box center [904, 440] width 493 height 444
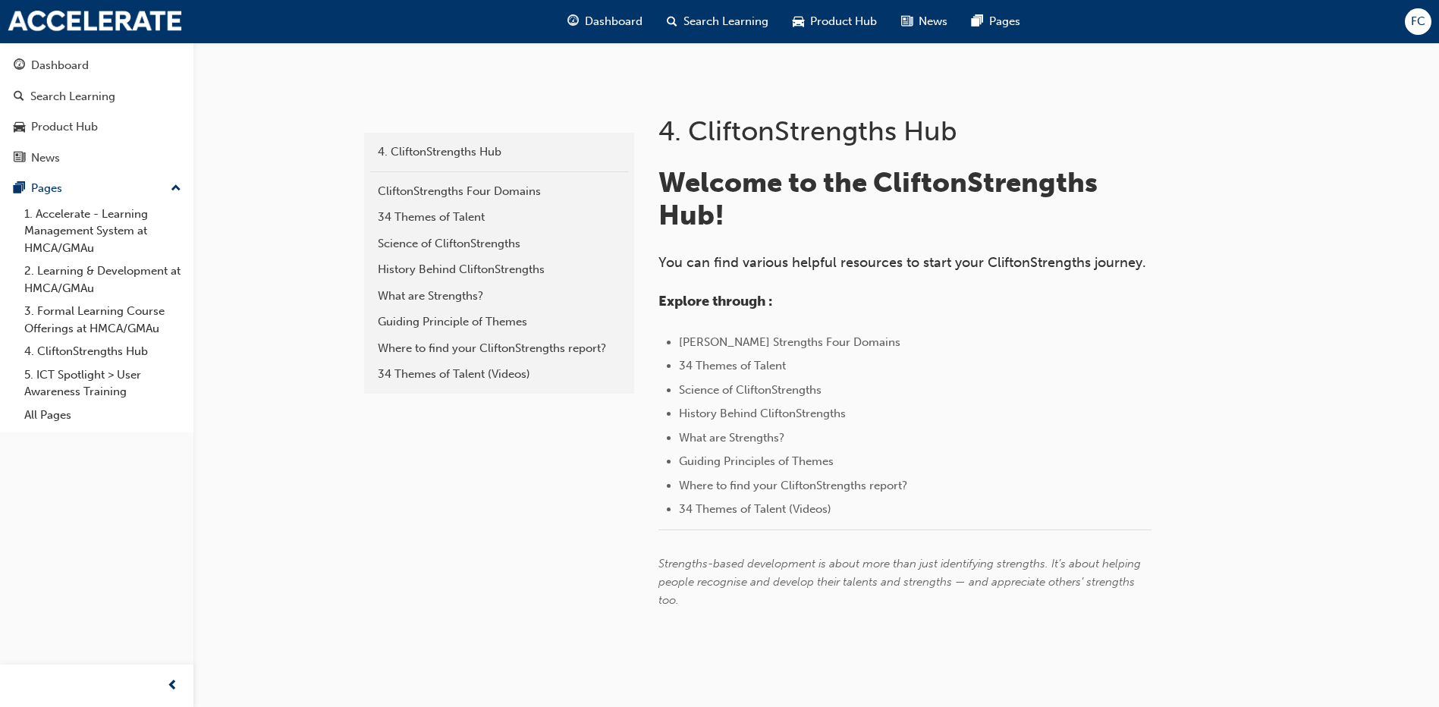
scroll to position [310, 0]
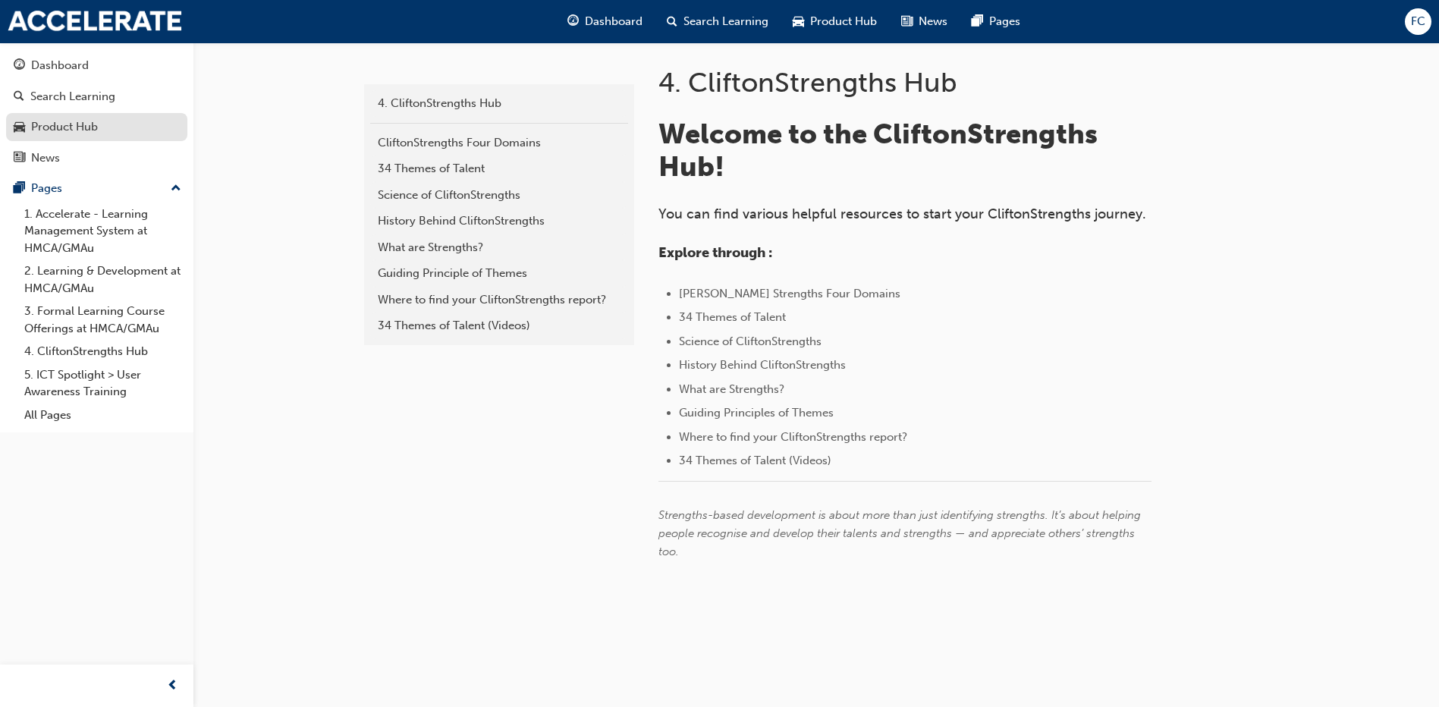
click at [52, 124] on div "Product Hub" at bounding box center [64, 126] width 67 height 17
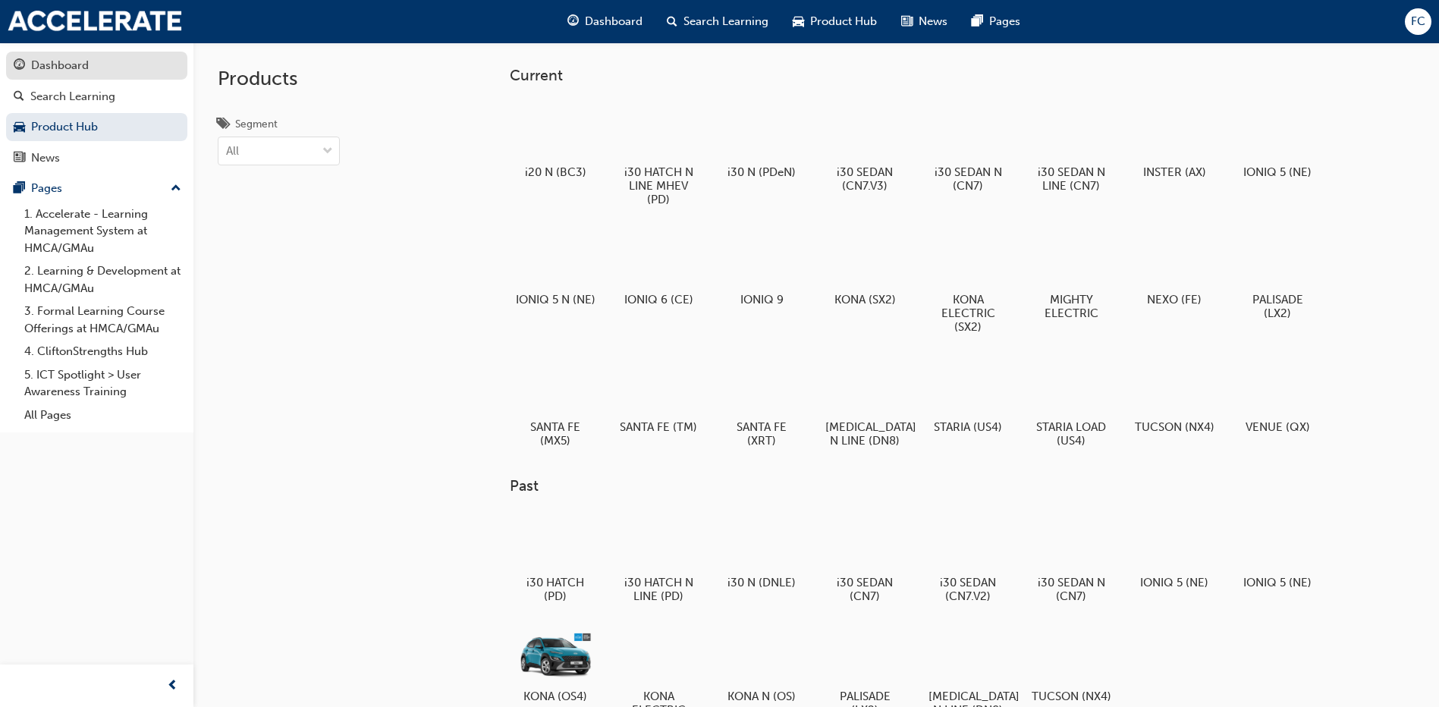
click at [33, 63] on div "Dashboard" at bounding box center [60, 65] width 58 height 17
